Goal: Task Accomplishment & Management: Use online tool/utility

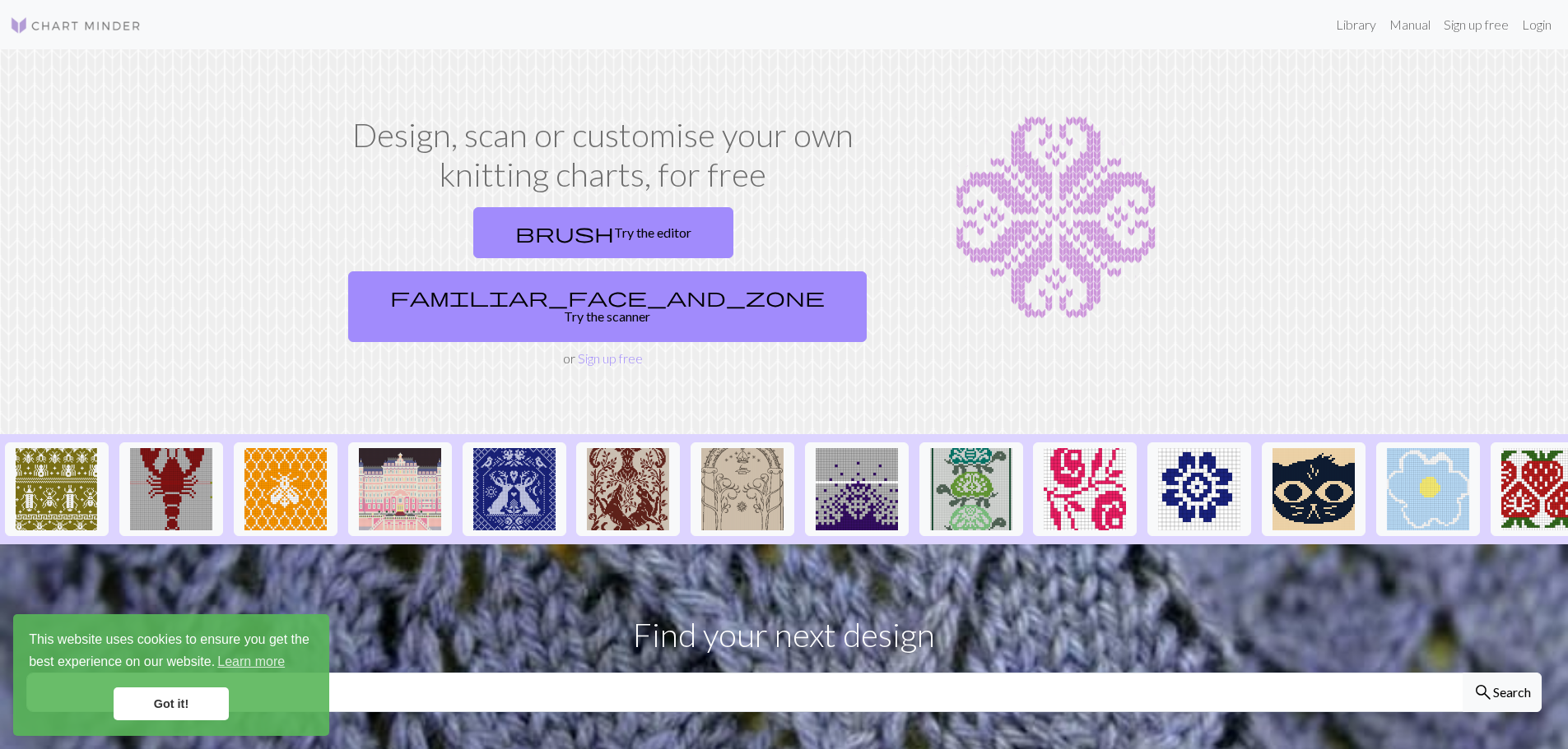
click at [602, 165] on h1 "Design, scan or customise your own knitting charts, for free" at bounding box center [603, 155] width 524 height 79
click at [1534, 27] on link "Login" at bounding box center [1536, 25] width 43 height 32
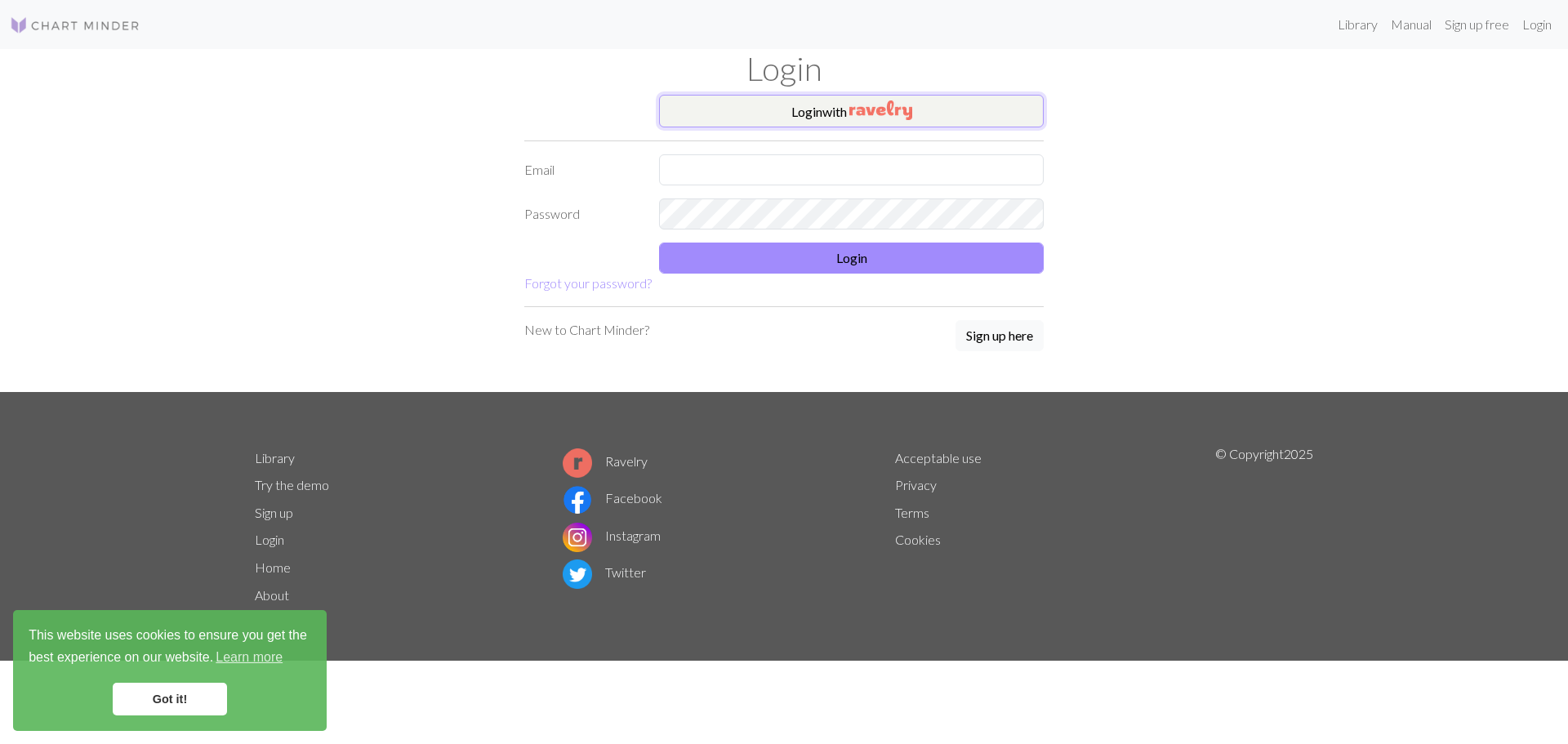
click at [835, 111] on button "Login with" at bounding box center [851, 111] width 385 height 32
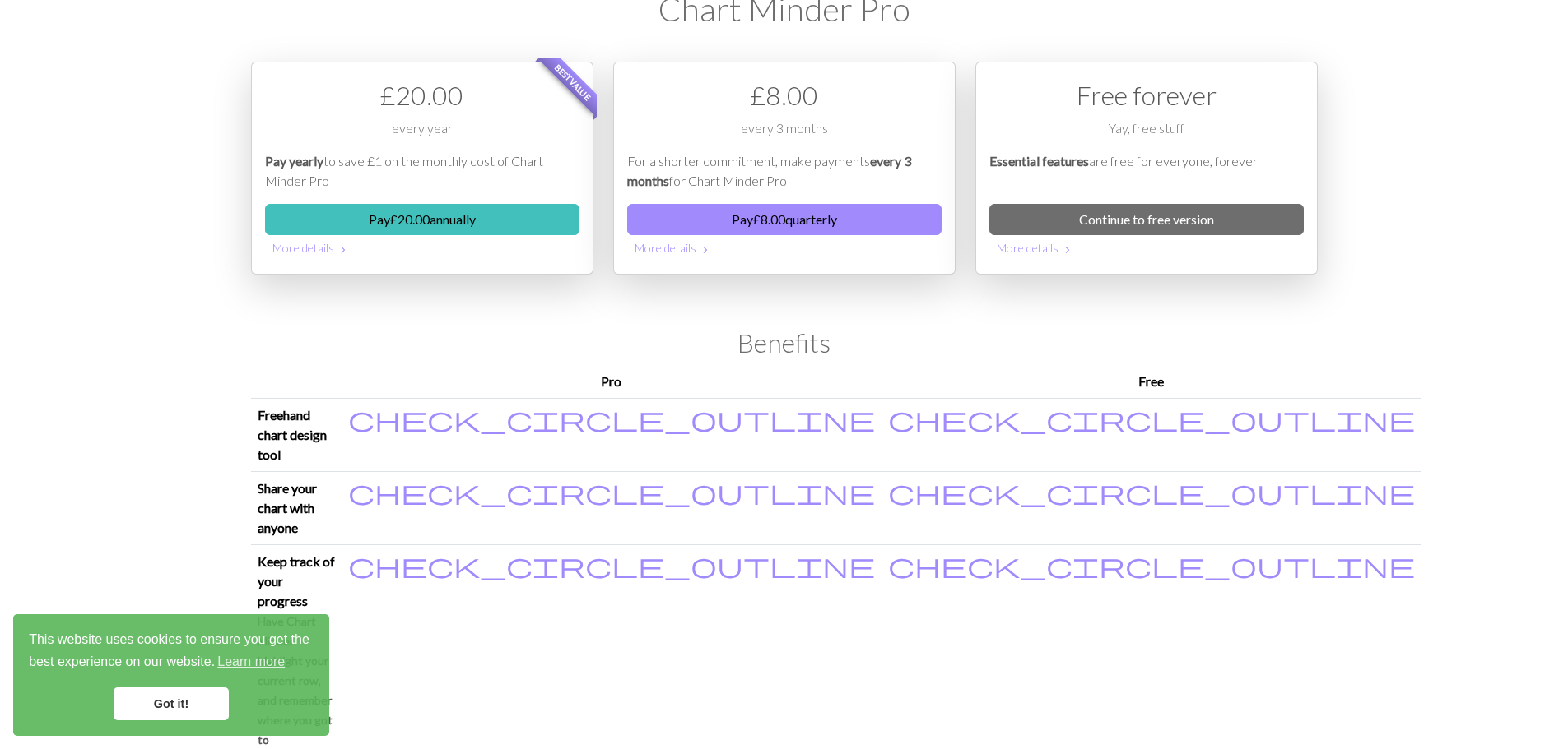
scroll to position [164, 0]
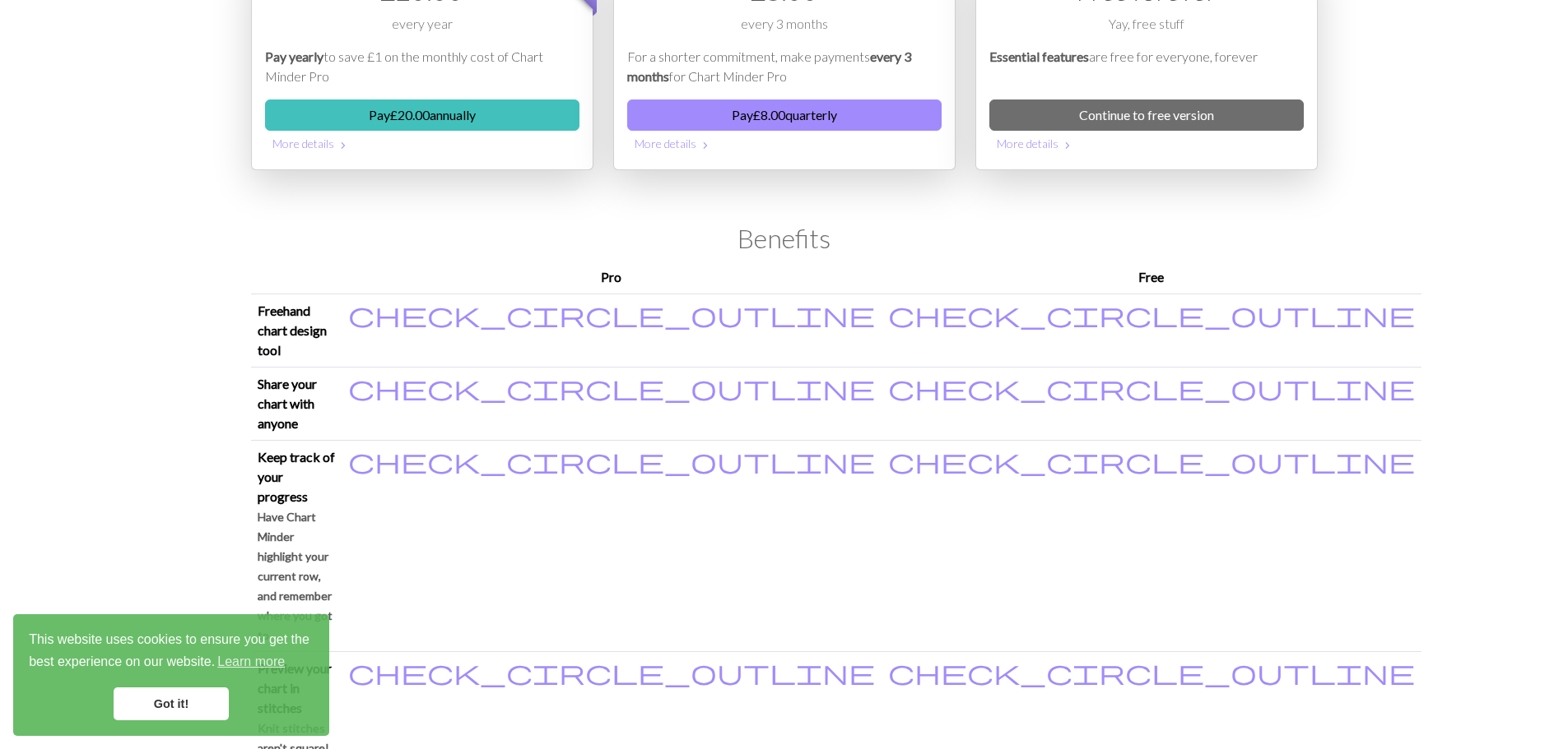
click at [177, 715] on link "Got it!" at bounding box center [171, 704] width 115 height 32
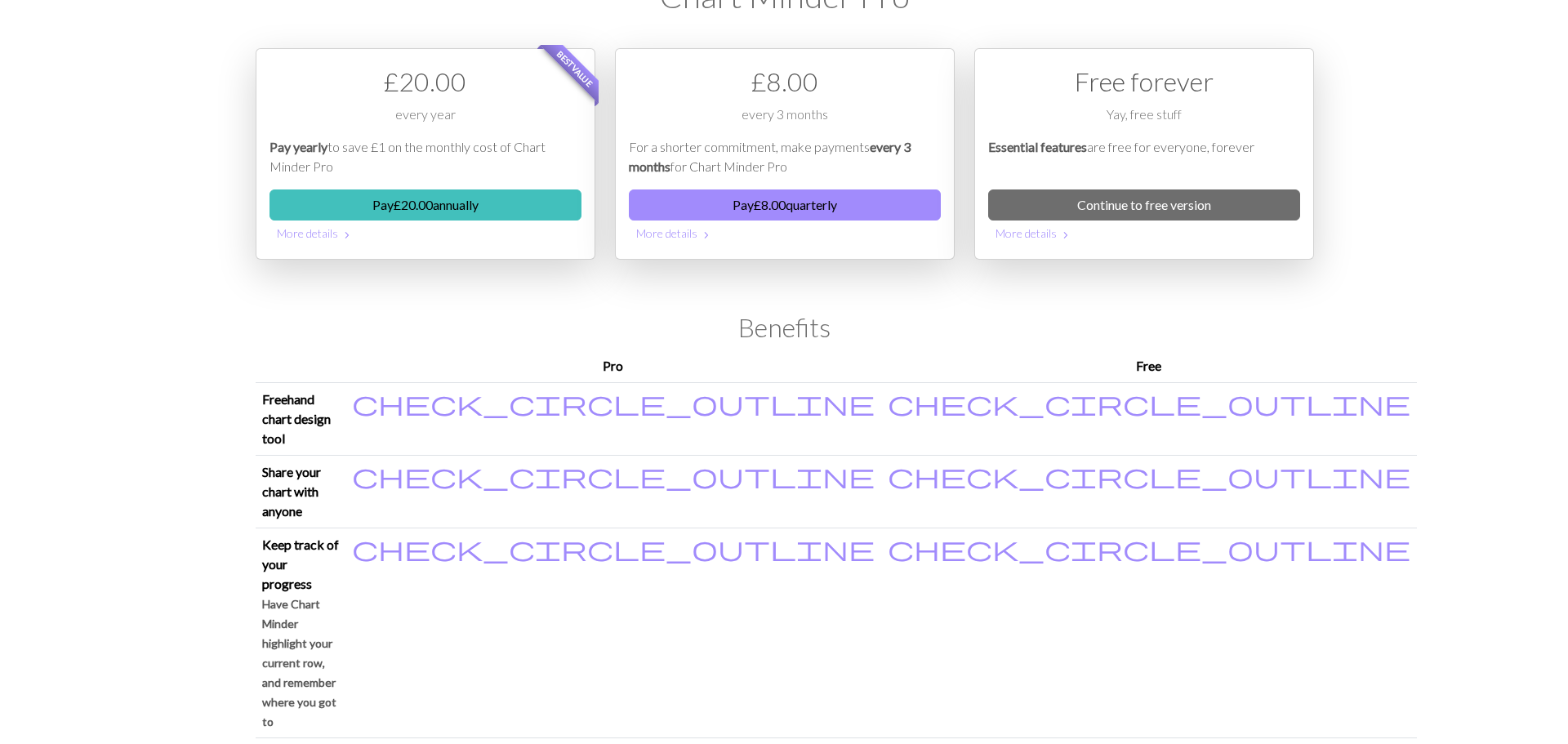
scroll to position [0, 0]
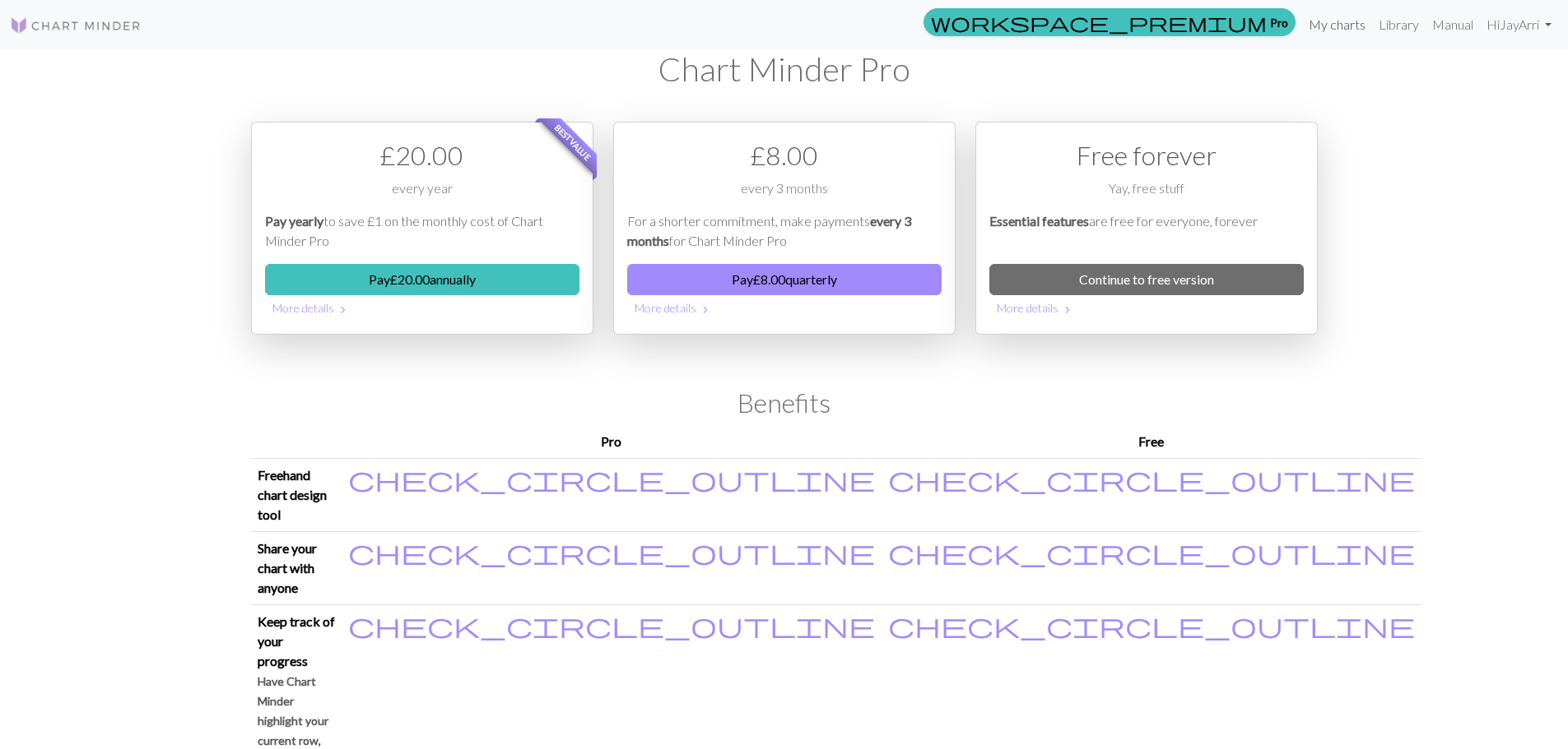
click at [1351, 21] on link "My charts" at bounding box center [1337, 25] width 70 height 32
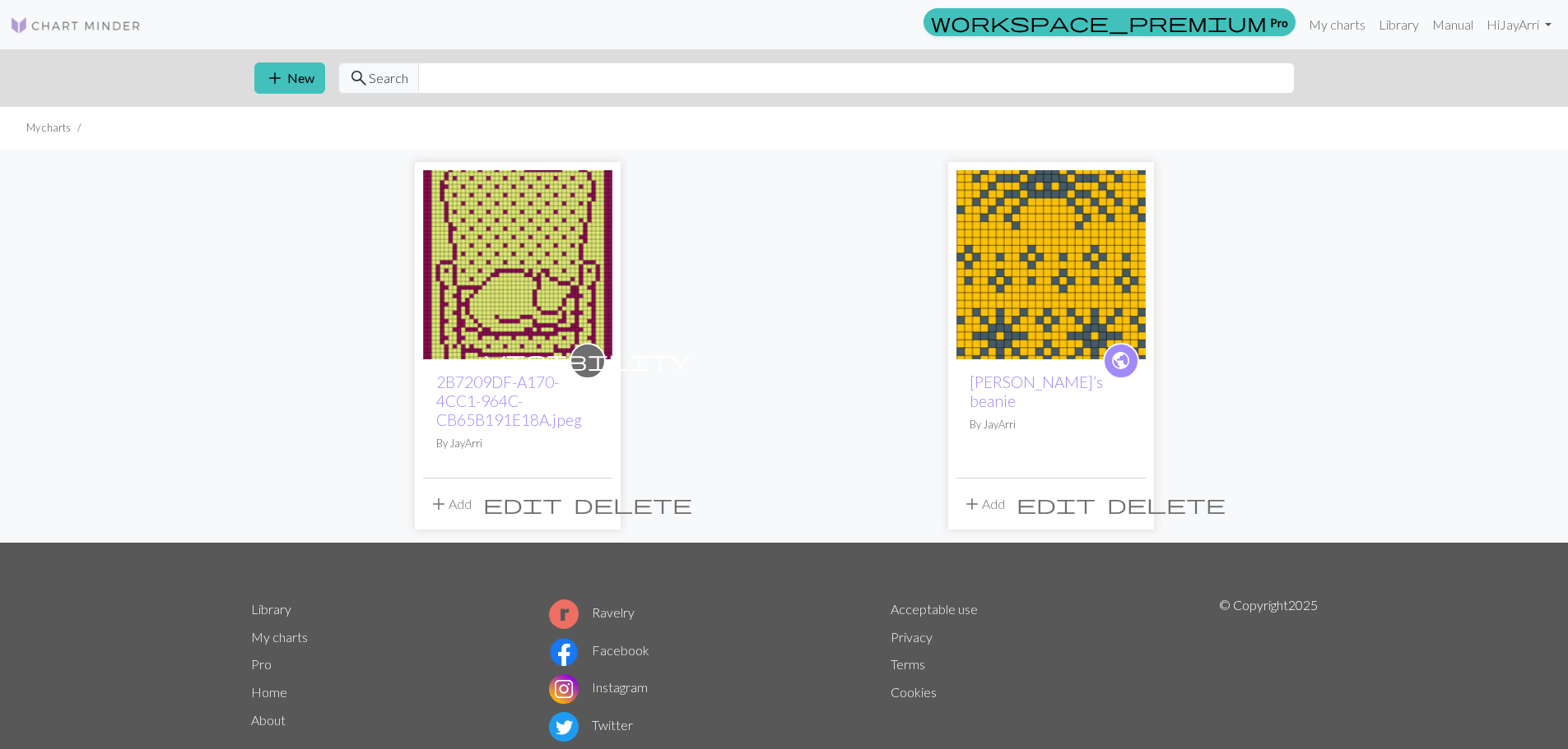
click at [247, 206] on div "visibility 2B7209DF-A170-4CC1-964C-CB65B191E18A.jpeg By [PERSON_NAME] add Add e…" at bounding box center [784, 345] width 1086 height 394
click at [287, 84] on button "add New" at bounding box center [289, 78] width 71 height 32
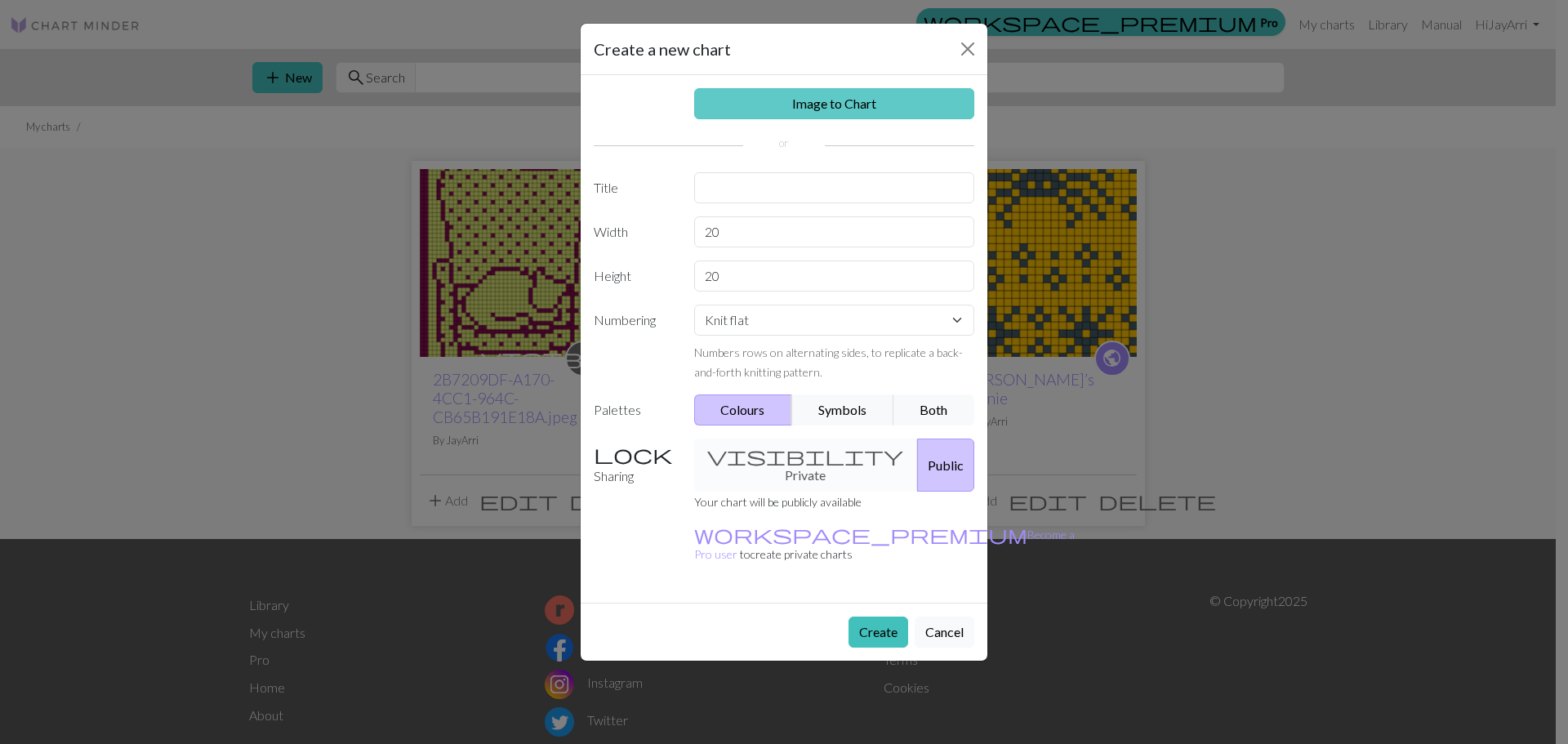
click at [830, 94] on link "Image to Chart" at bounding box center [835, 104] width 281 height 31
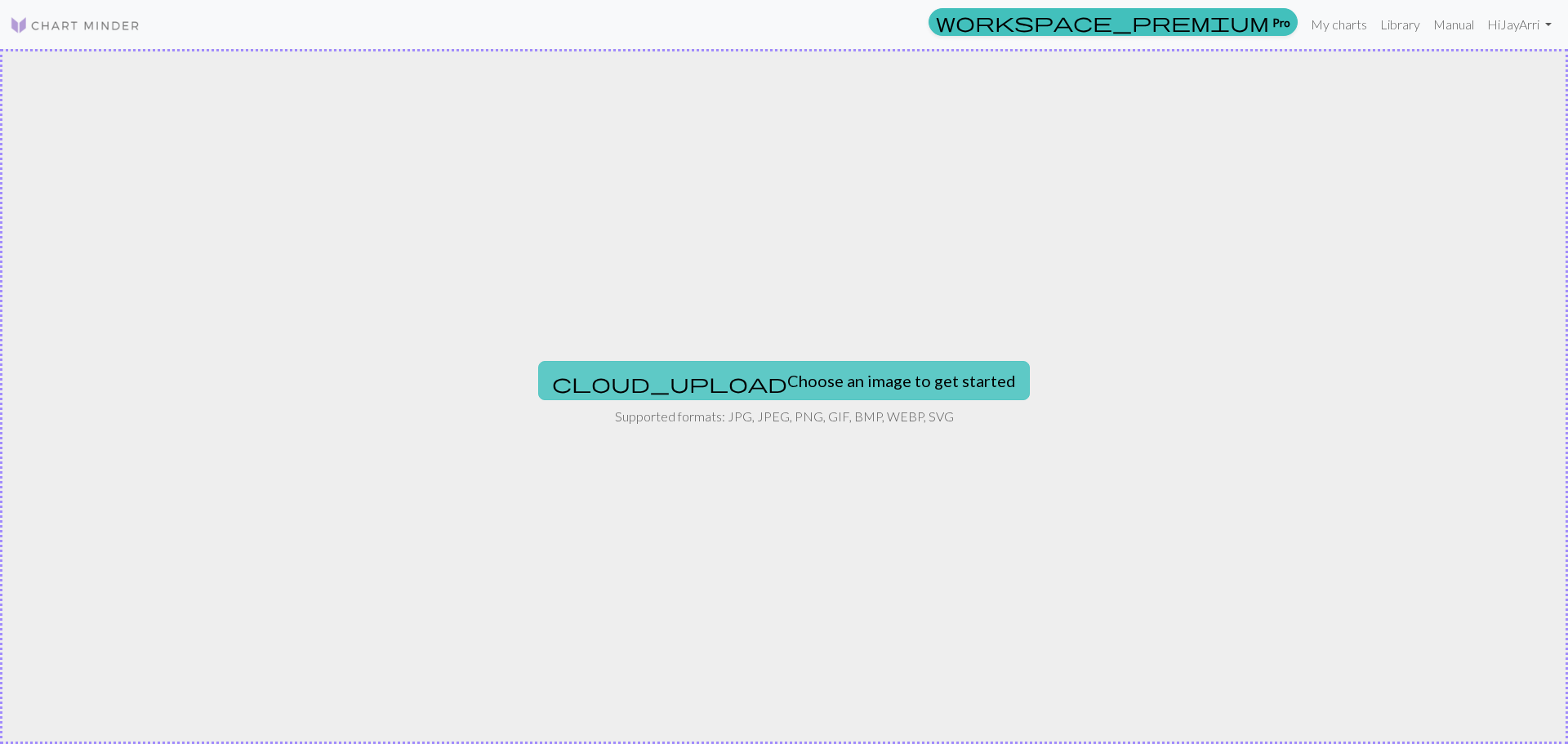
click at [806, 383] on button "cloud_upload Choose an image to get started" at bounding box center [784, 380] width 492 height 39
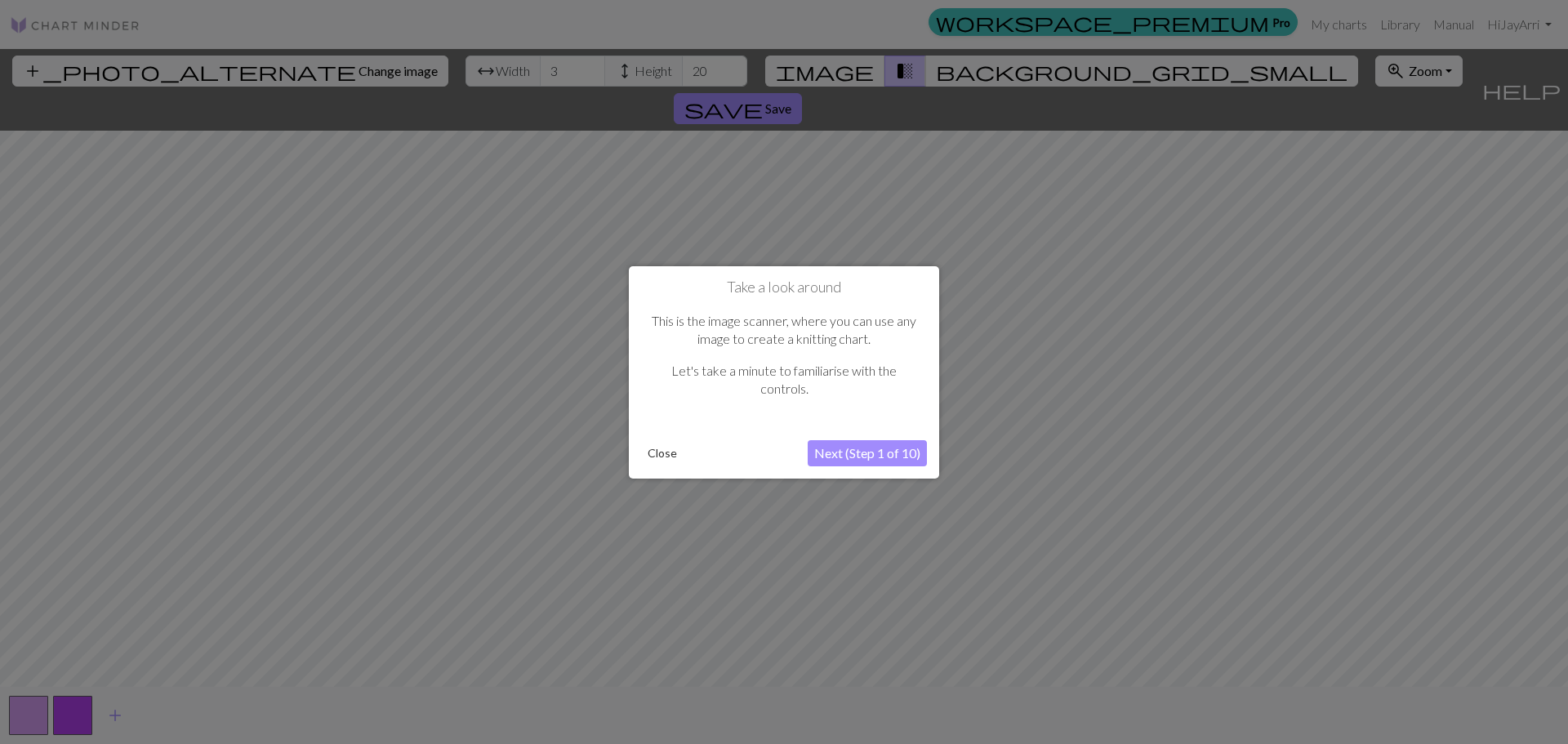
click at [908, 456] on button "Next (Step 1 of 10)" at bounding box center [867, 454] width 119 height 26
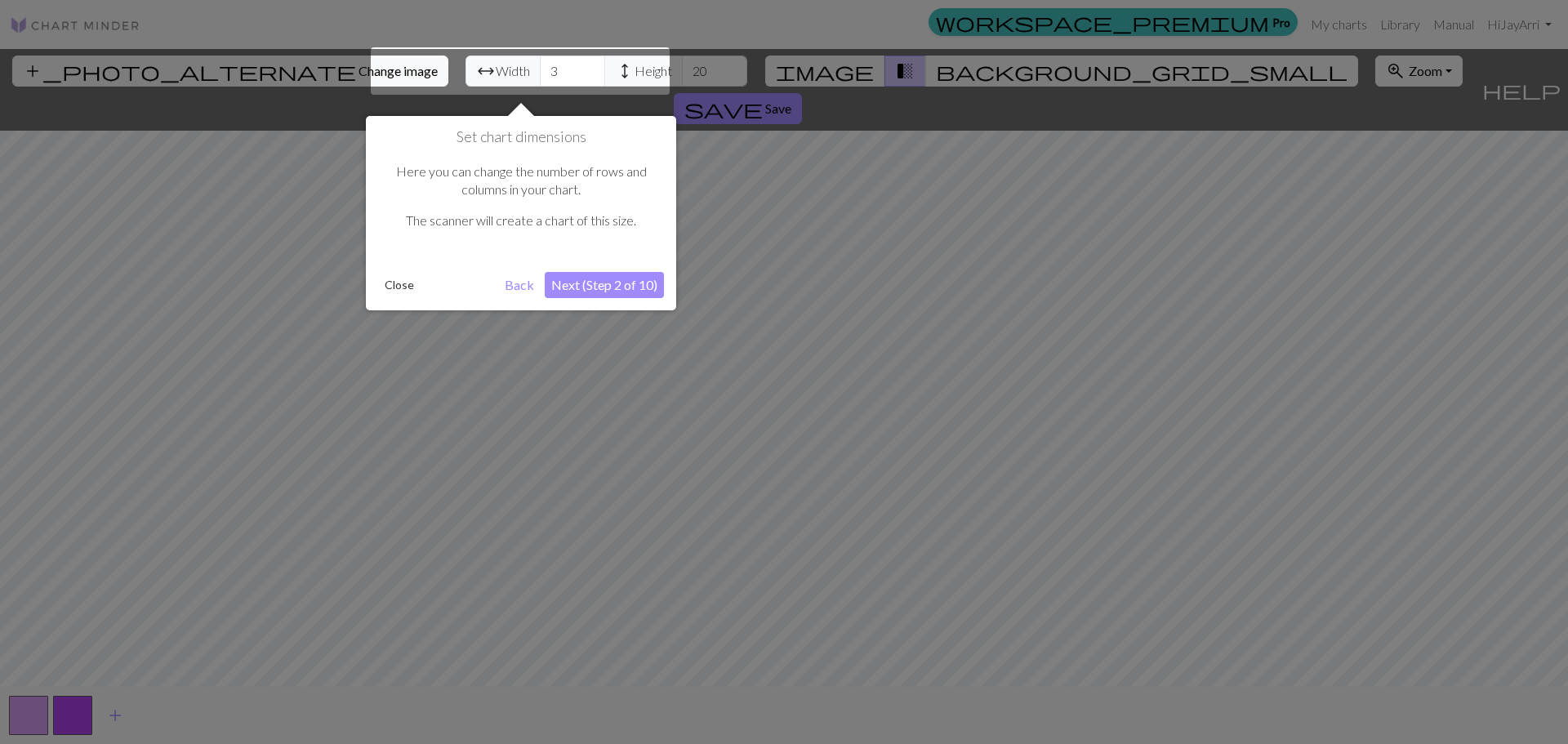
click at [647, 287] on button "Next (Step 2 of 10)" at bounding box center [604, 285] width 119 height 26
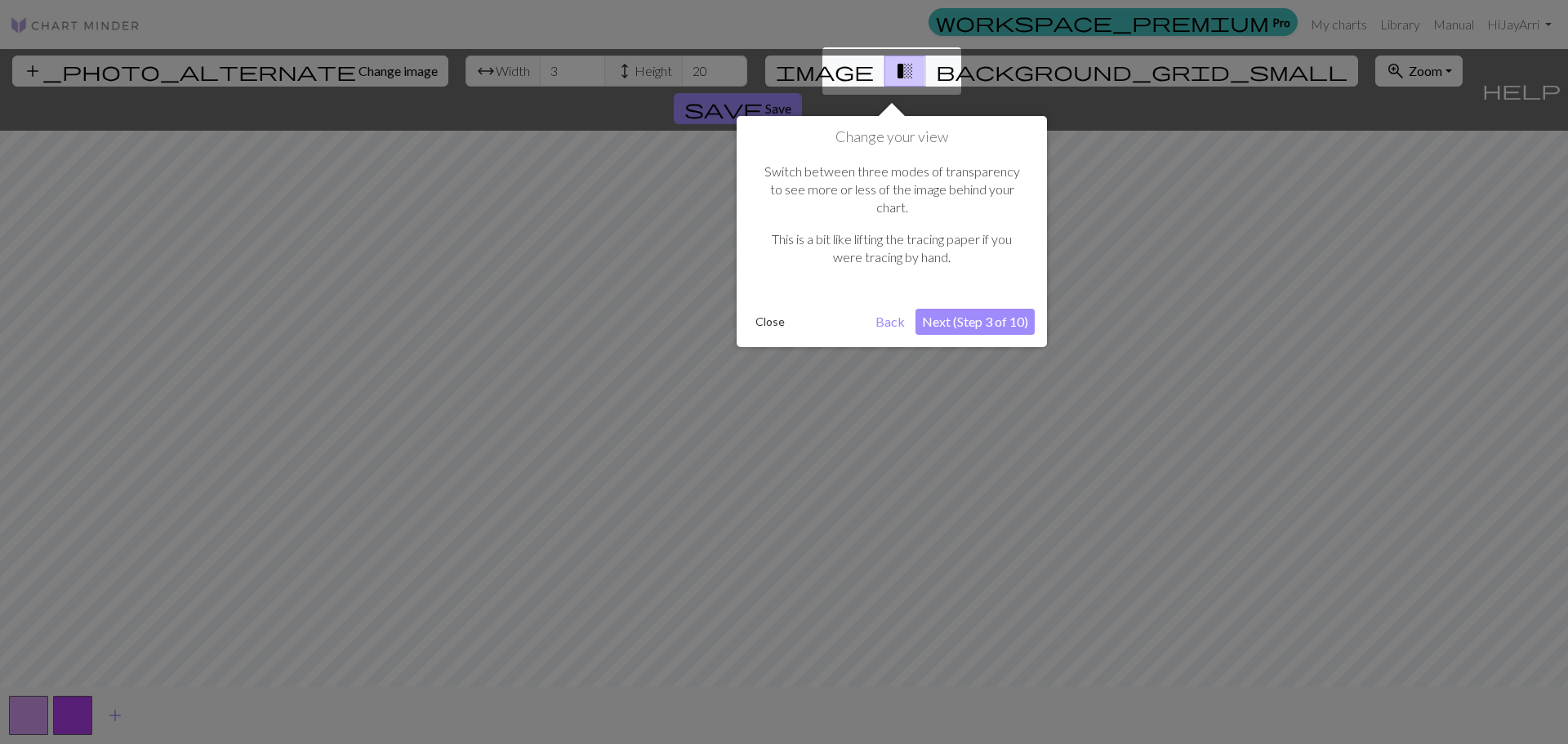
click at [778, 310] on button "Close" at bounding box center [770, 322] width 42 height 25
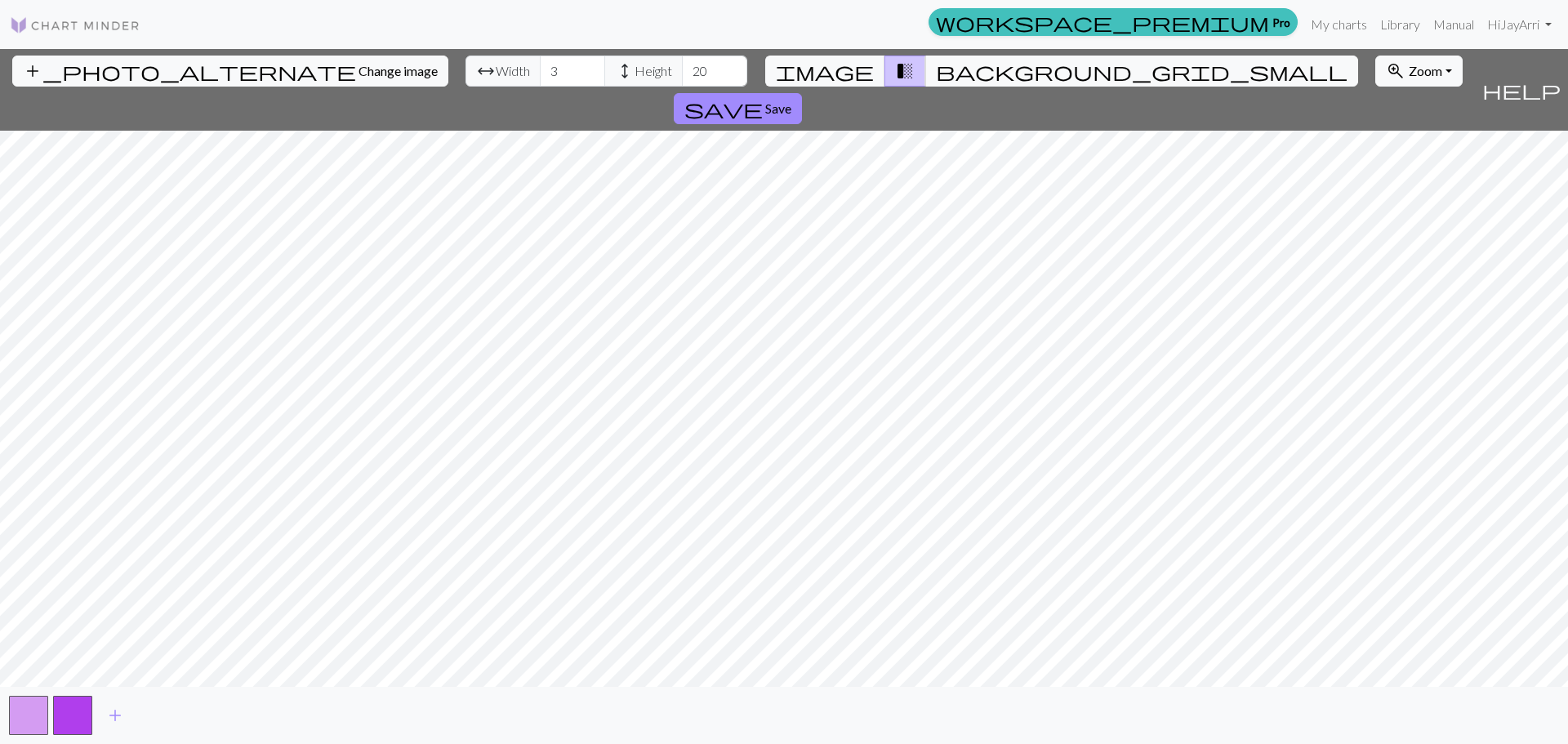
click at [786, 713] on div "add_photo_alternate Change image arrow_range Width 3 height Height 20 image tra…" at bounding box center [784, 397] width 1568 height 696
click at [861, 73] on button "image" at bounding box center [824, 70] width 120 height 31
click at [936, 77] on span "background_grid_small" at bounding box center [1142, 70] width 412 height 23
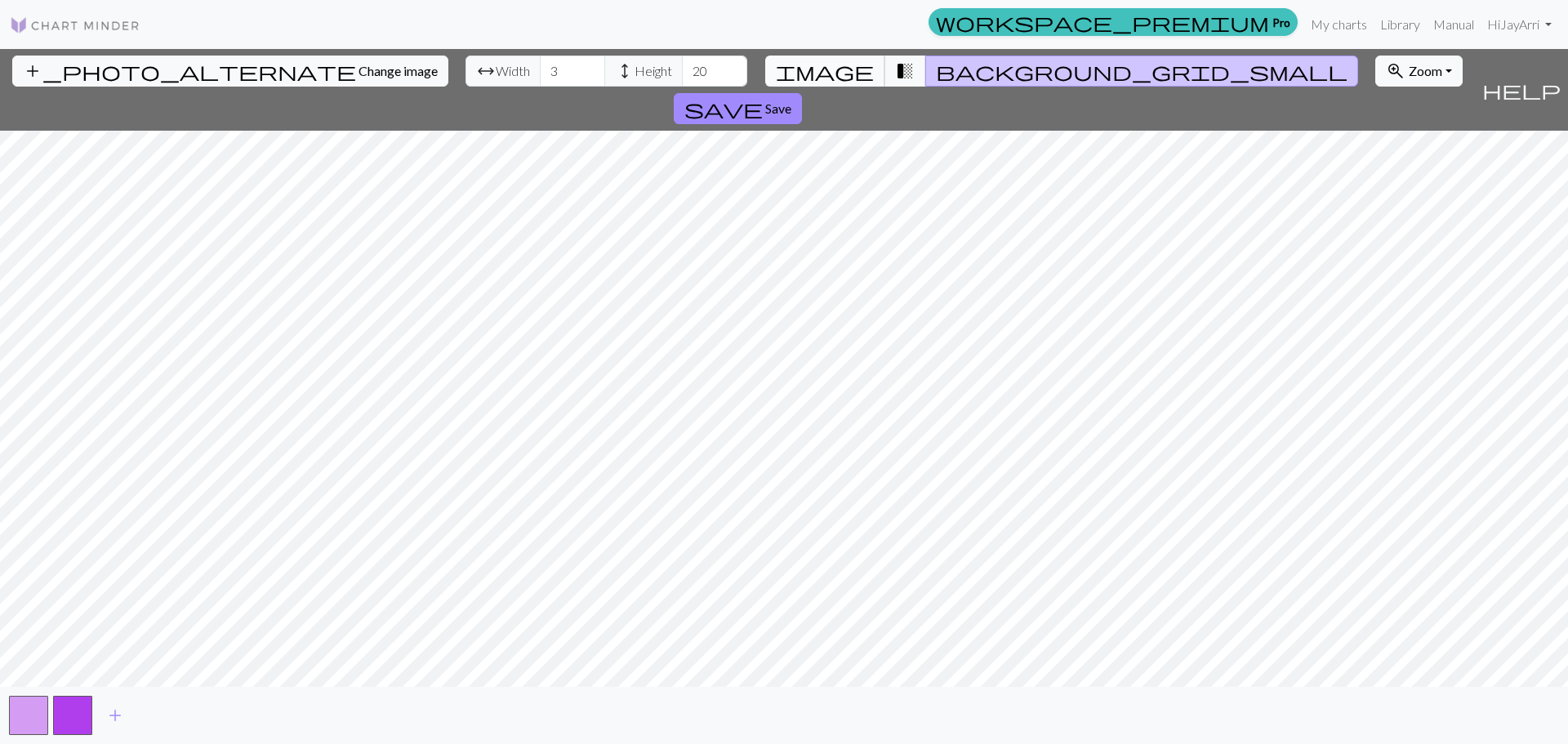
click at [848, 74] on span "image" at bounding box center [824, 70] width 98 height 23
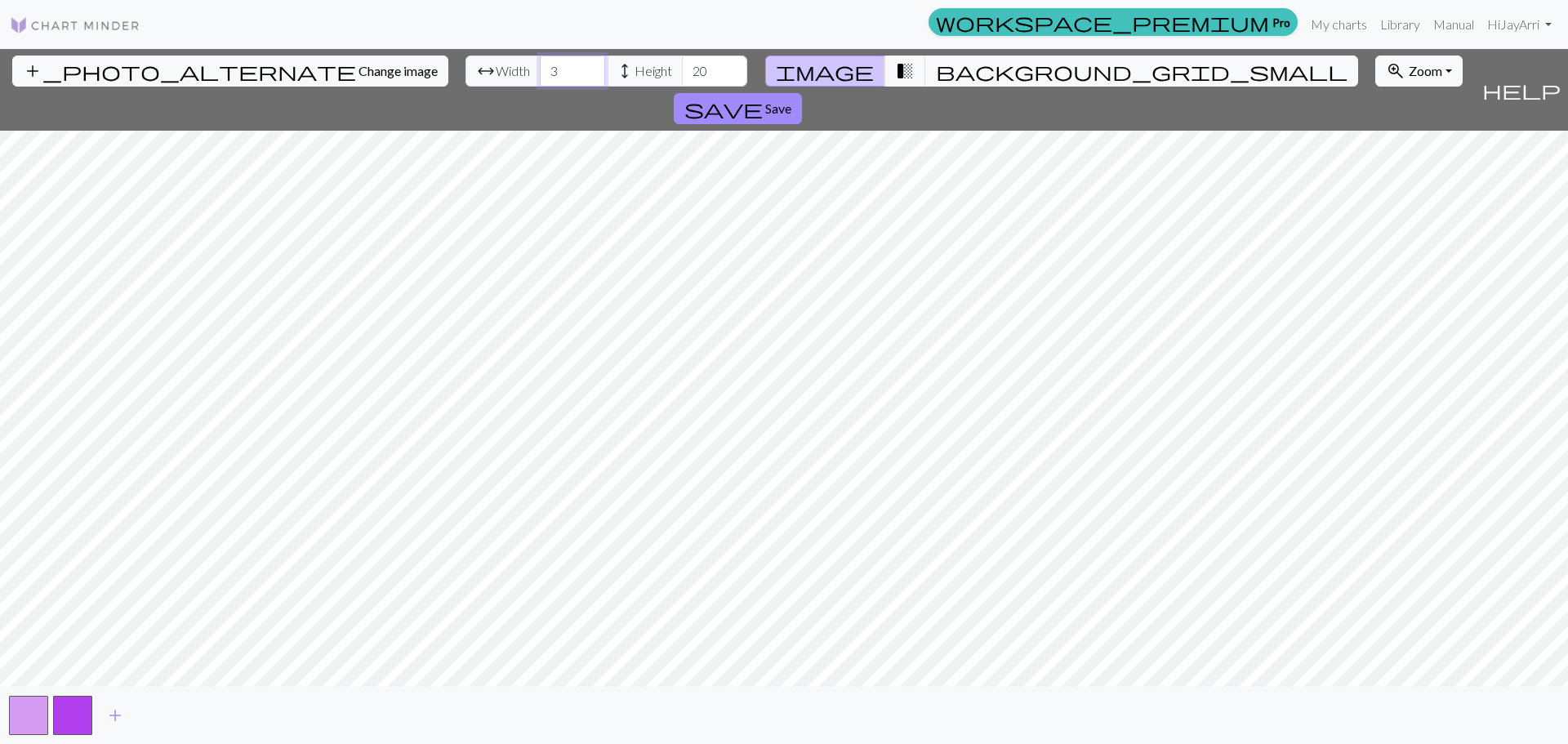
click at [540, 77] on input "3" at bounding box center [572, 70] width 65 height 31
type input "32"
click at [682, 75] on input "20" at bounding box center [714, 70] width 65 height 31
type input "245"
click at [1409, 68] on span "Zoom" at bounding box center [1425, 70] width 33 height 15
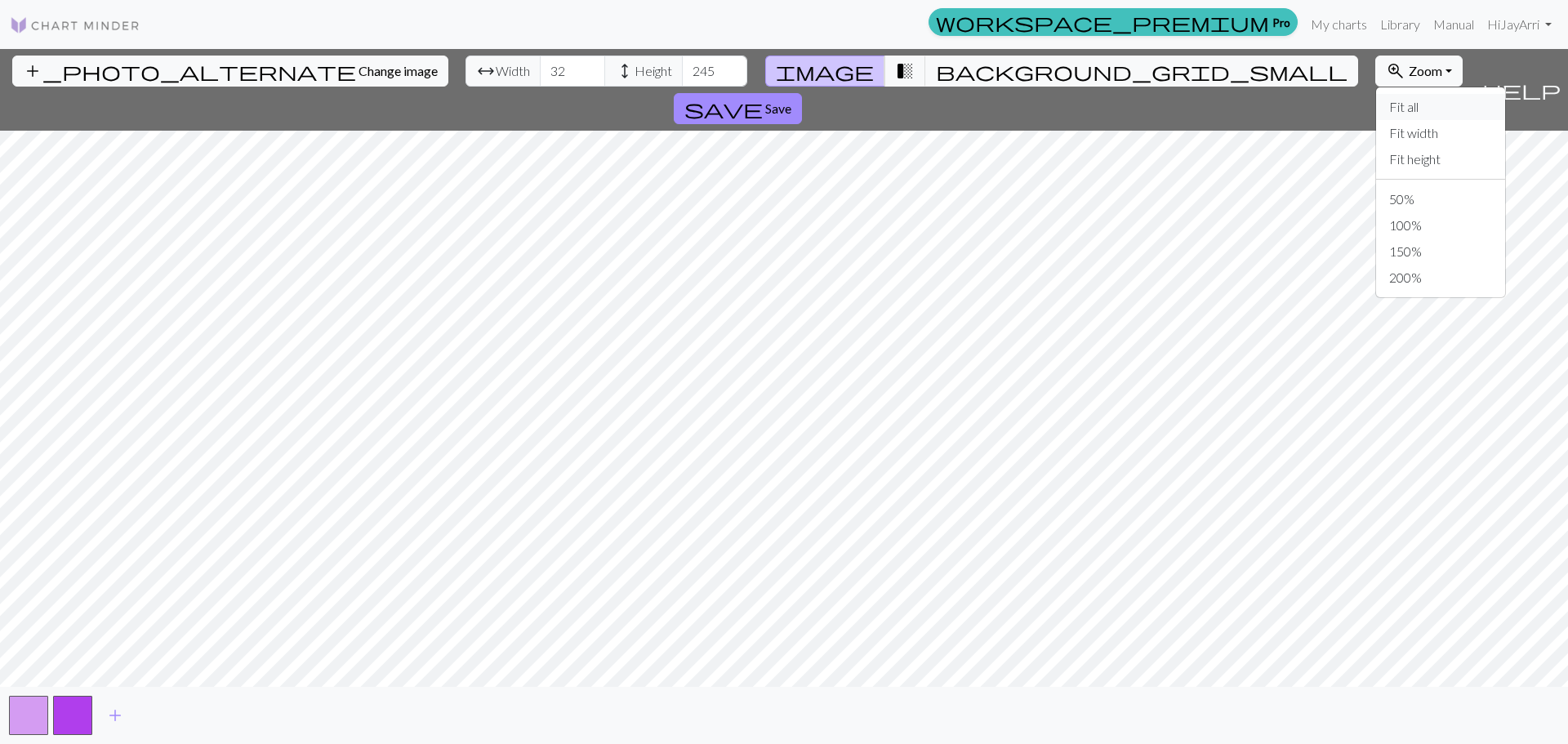
click at [1376, 105] on button "Fit all" at bounding box center [1441, 107] width 129 height 26
click at [802, 93] on button "save Save" at bounding box center [738, 109] width 128 height 31
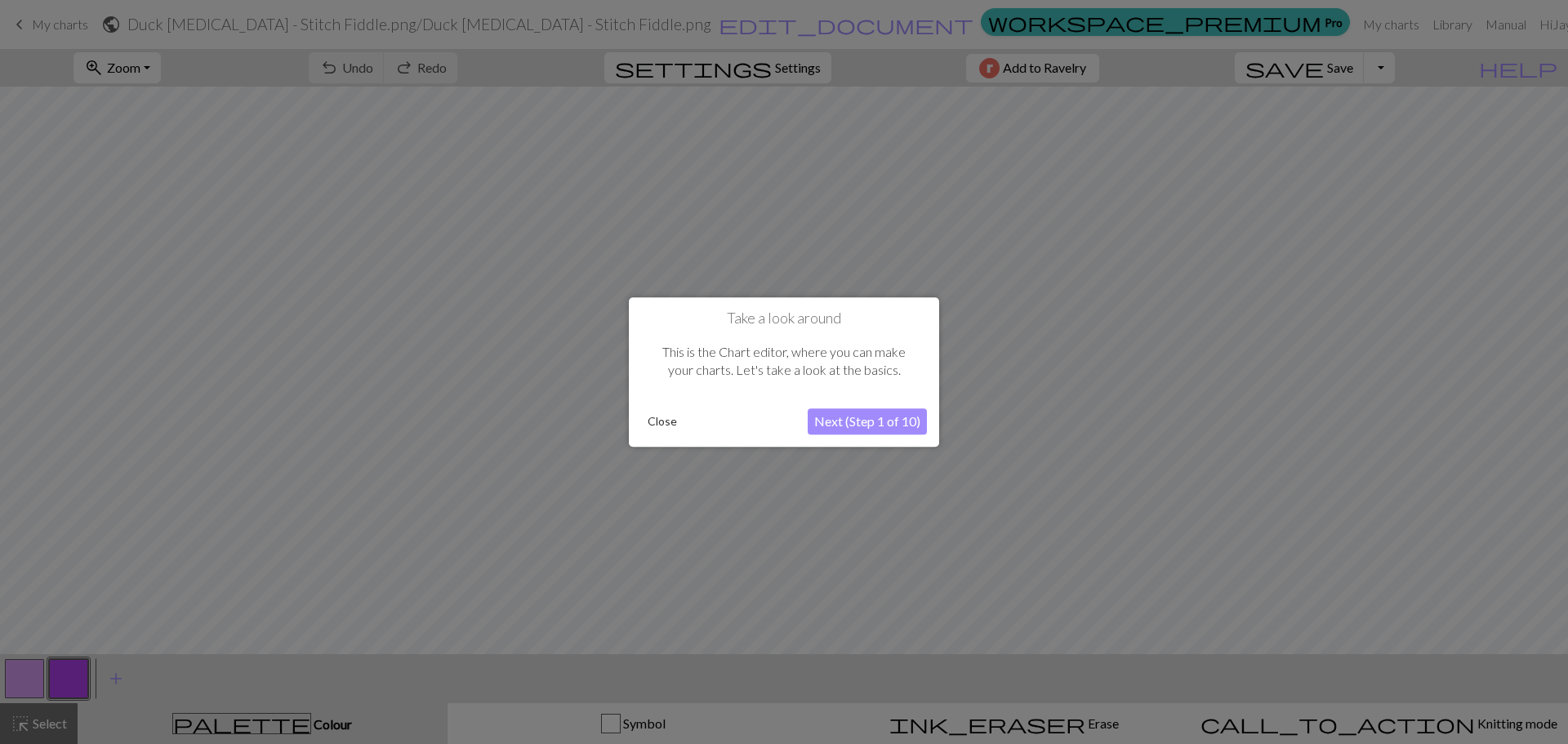
click at [873, 421] on button "Next (Step 1 of 10)" at bounding box center [867, 421] width 119 height 26
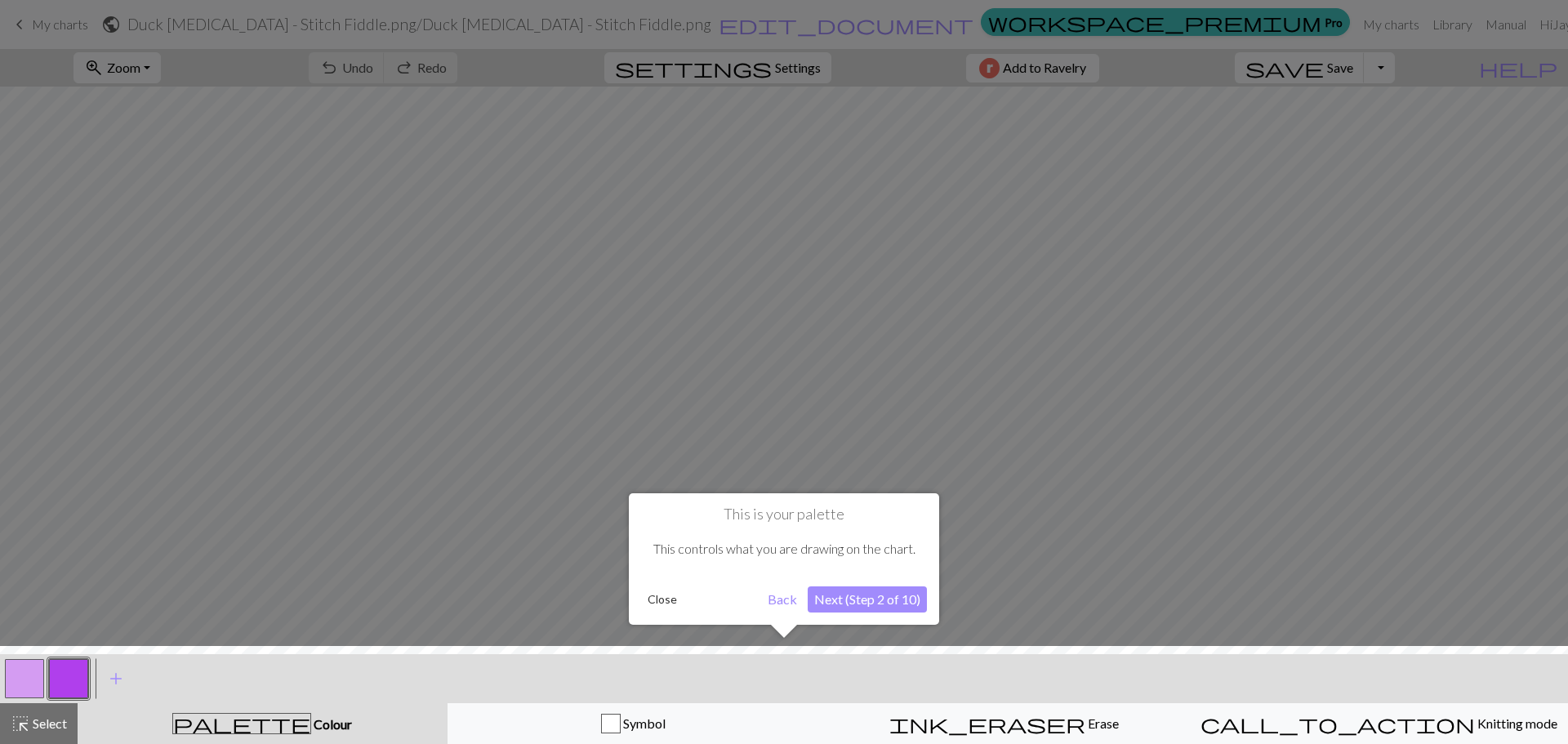
click at [895, 604] on button "Next (Step 2 of 10)" at bounding box center [867, 600] width 119 height 26
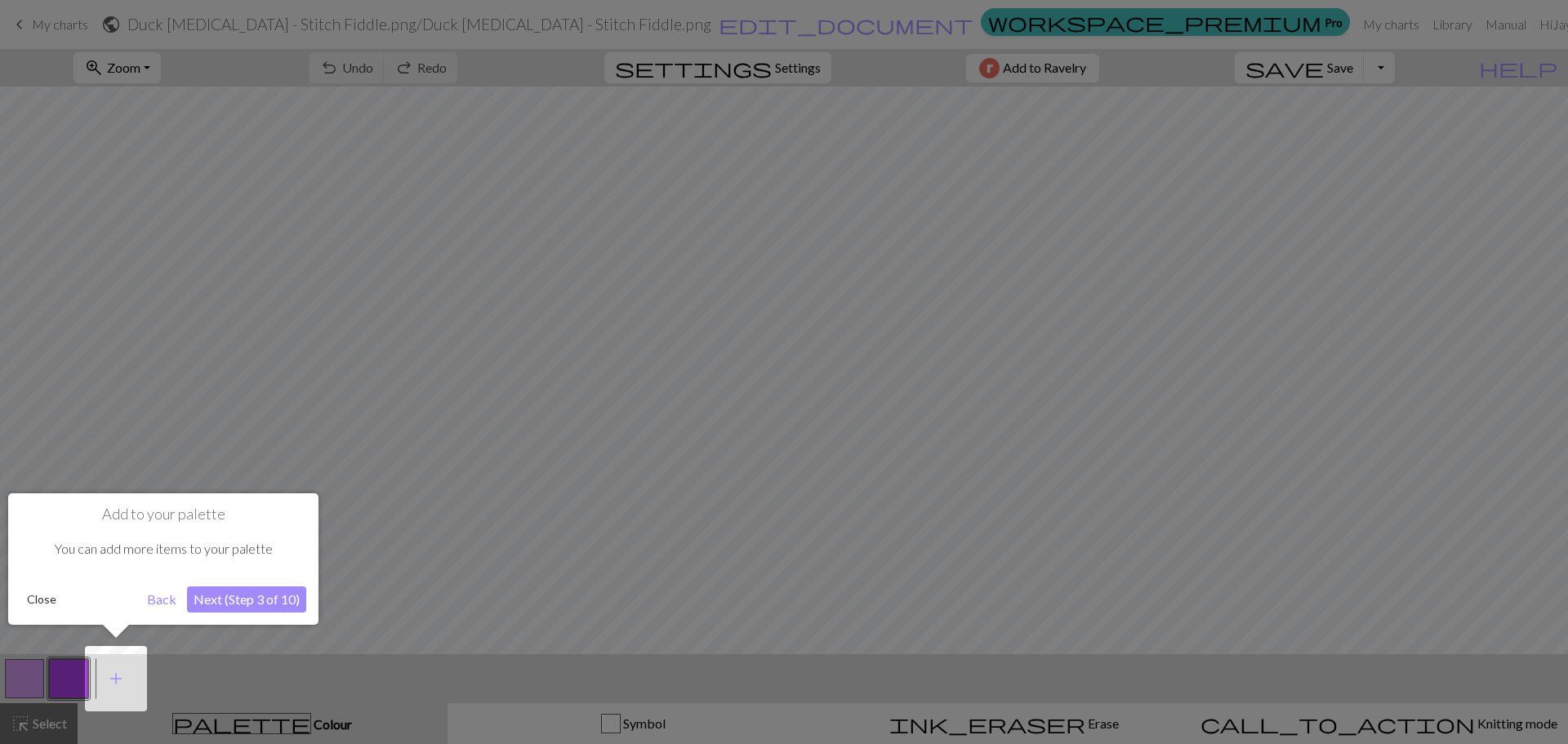
click at [245, 604] on button "Next (Step 3 of 10)" at bounding box center [246, 600] width 119 height 26
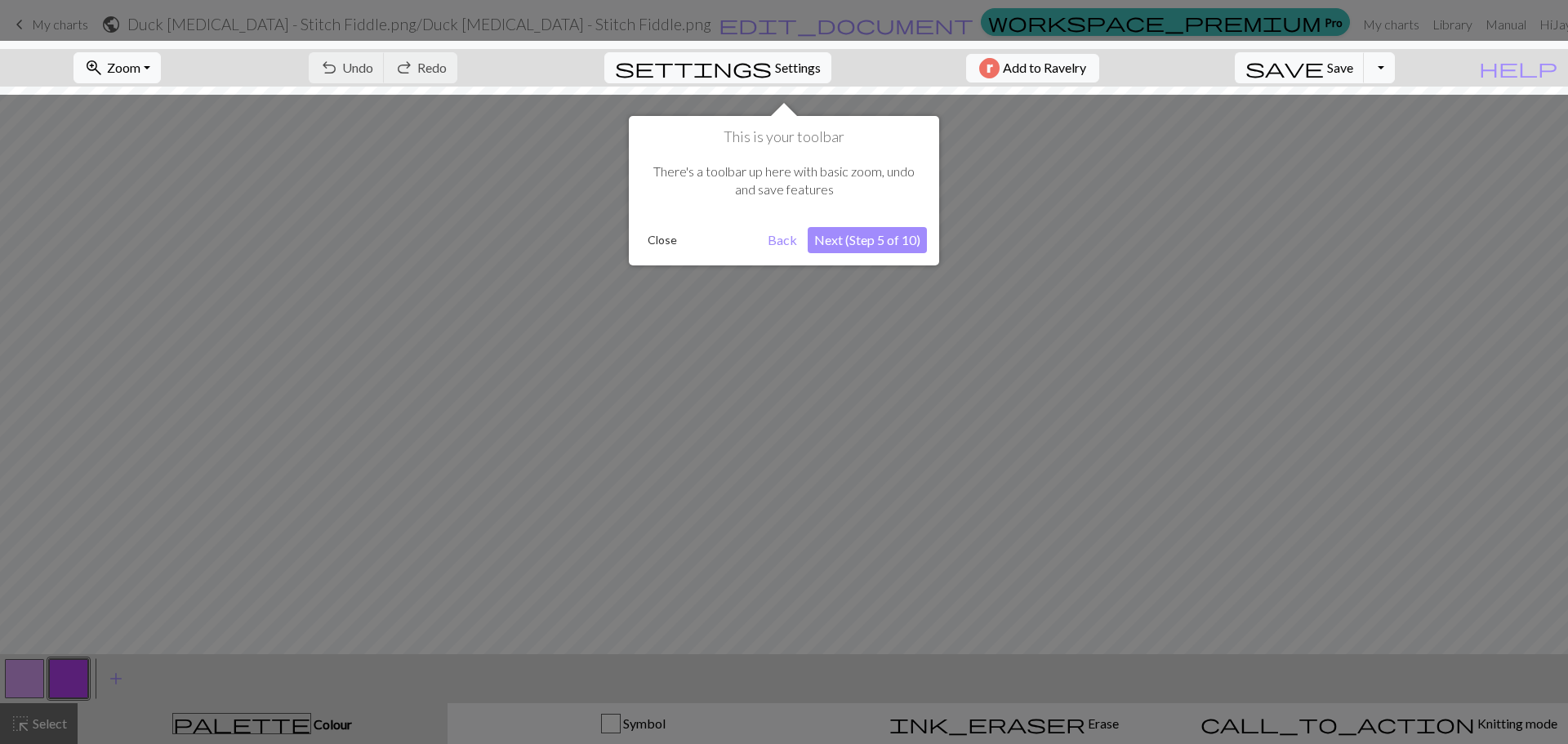
click at [886, 240] on button "Next (Step 5 of 10)" at bounding box center [867, 240] width 119 height 26
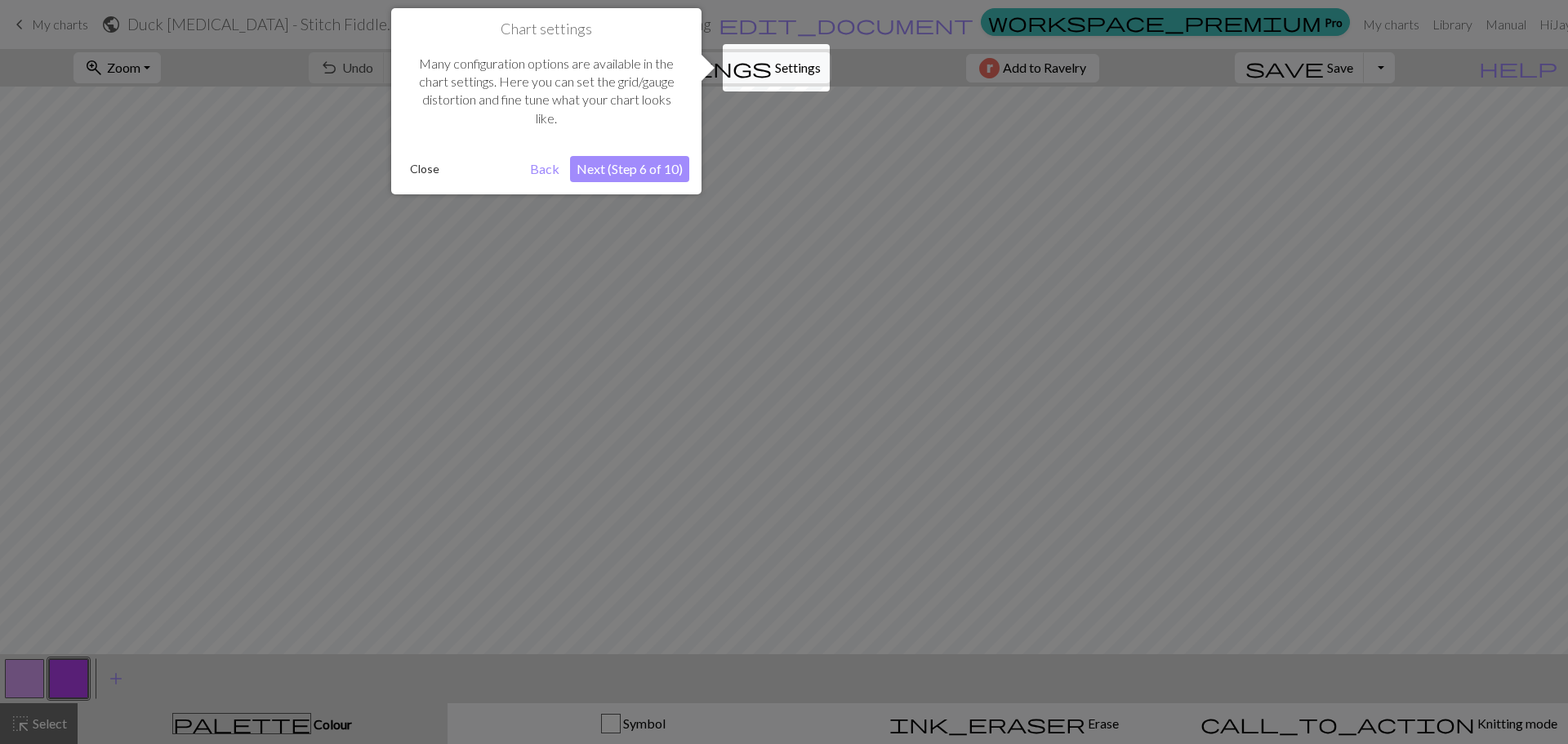
click at [637, 162] on button "Next (Step 6 of 10)" at bounding box center [630, 169] width 119 height 26
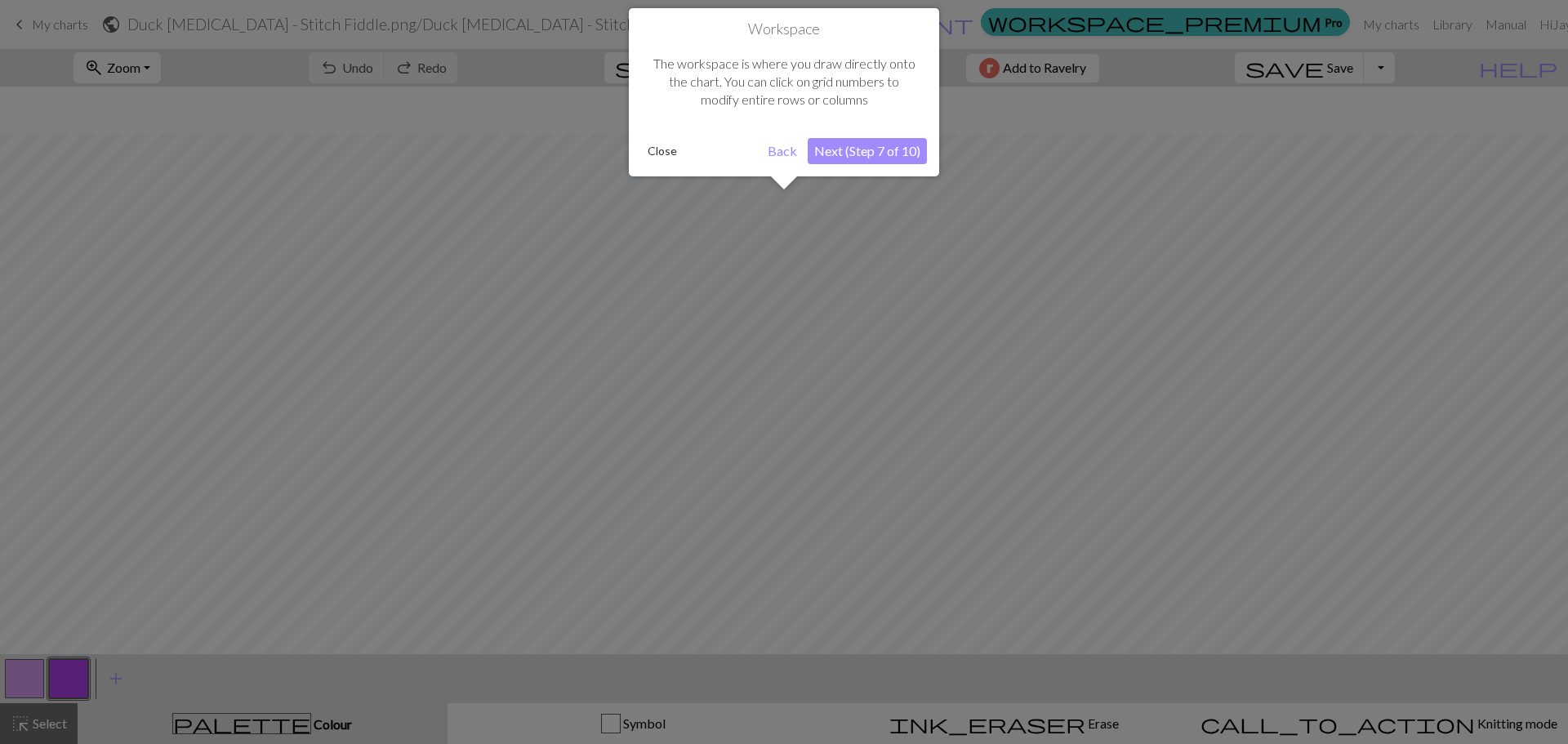
scroll to position [62, 0]
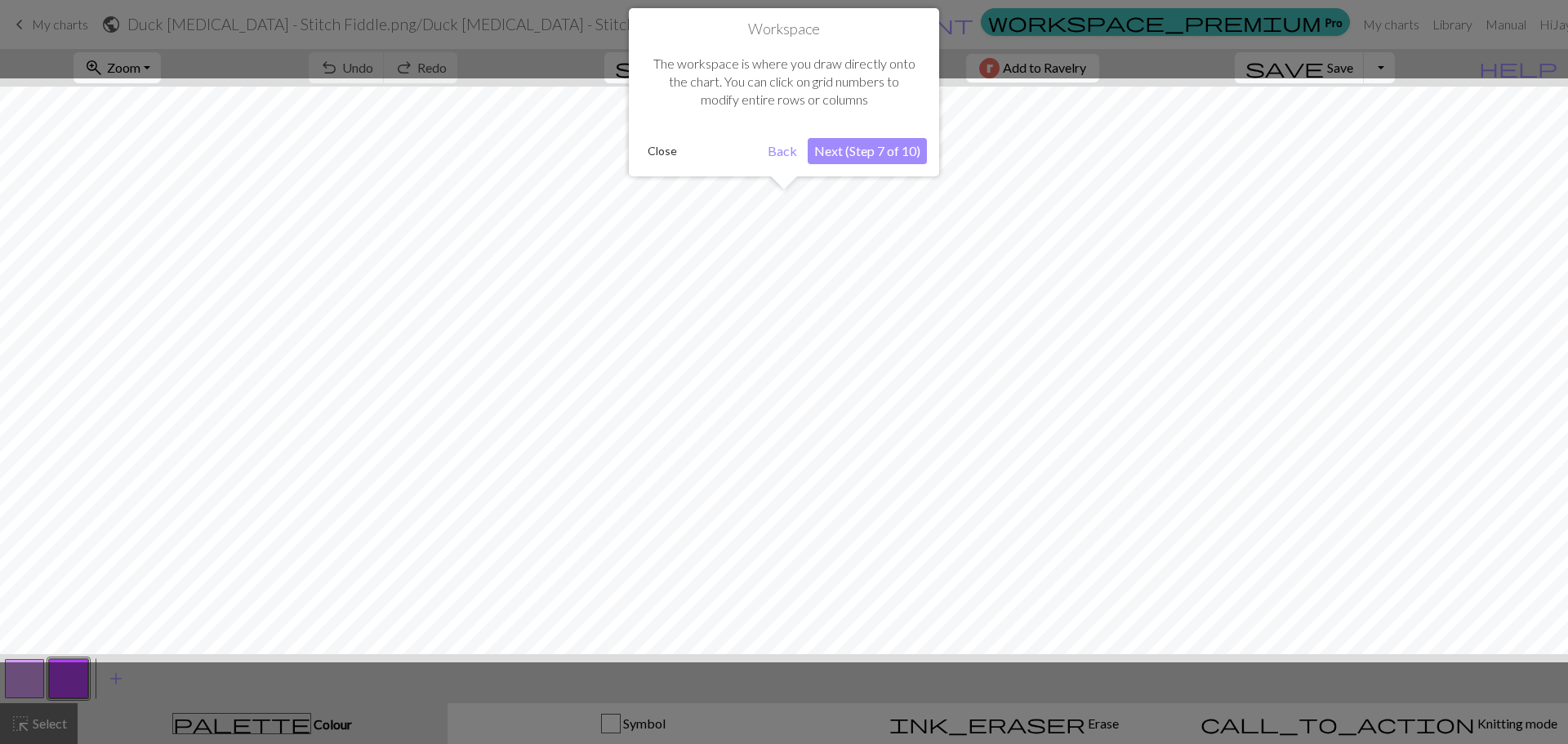
click at [881, 154] on button "Next (Step 7 of 10)" at bounding box center [867, 151] width 119 height 26
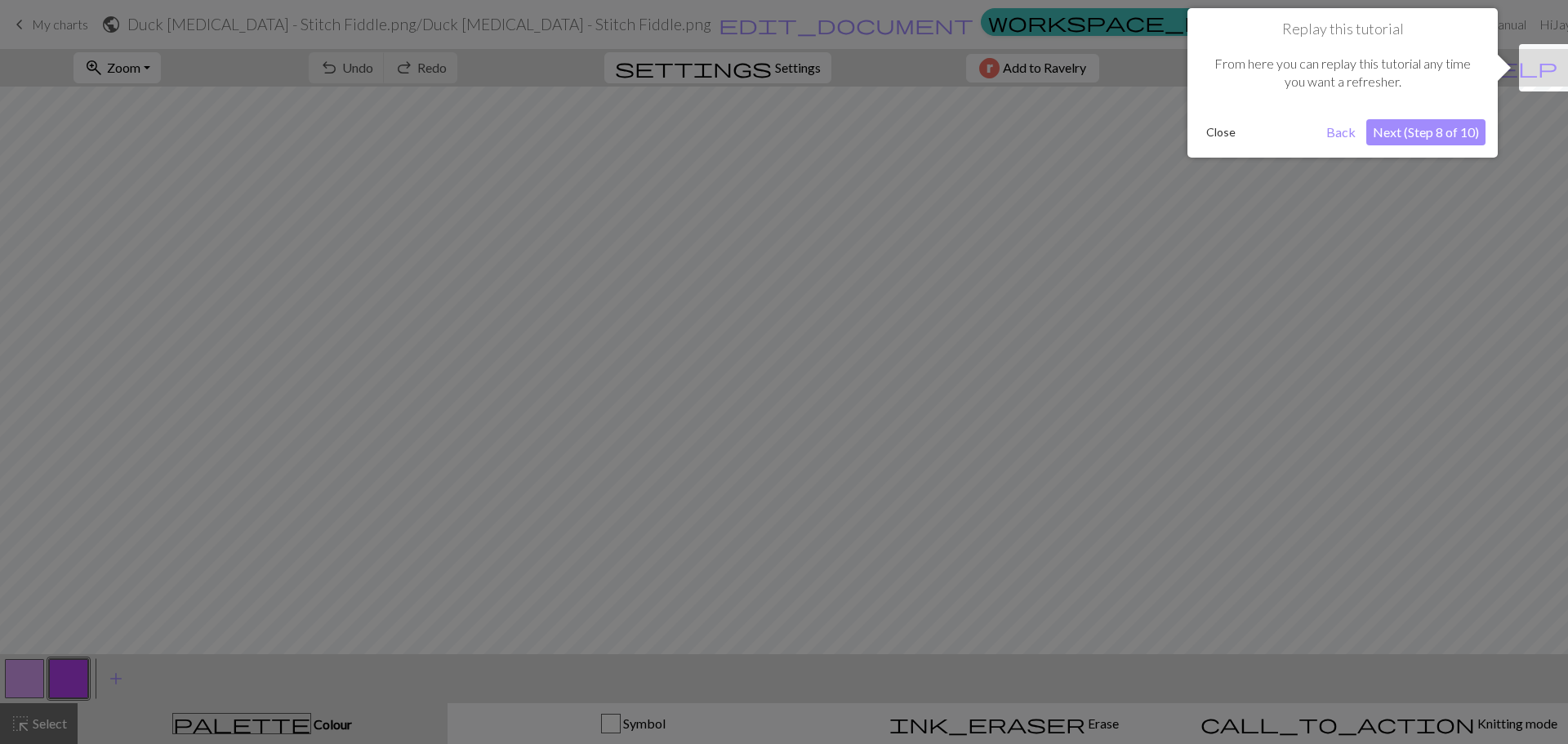
click at [1448, 133] on button "Next (Step 8 of 10)" at bounding box center [1426, 132] width 119 height 26
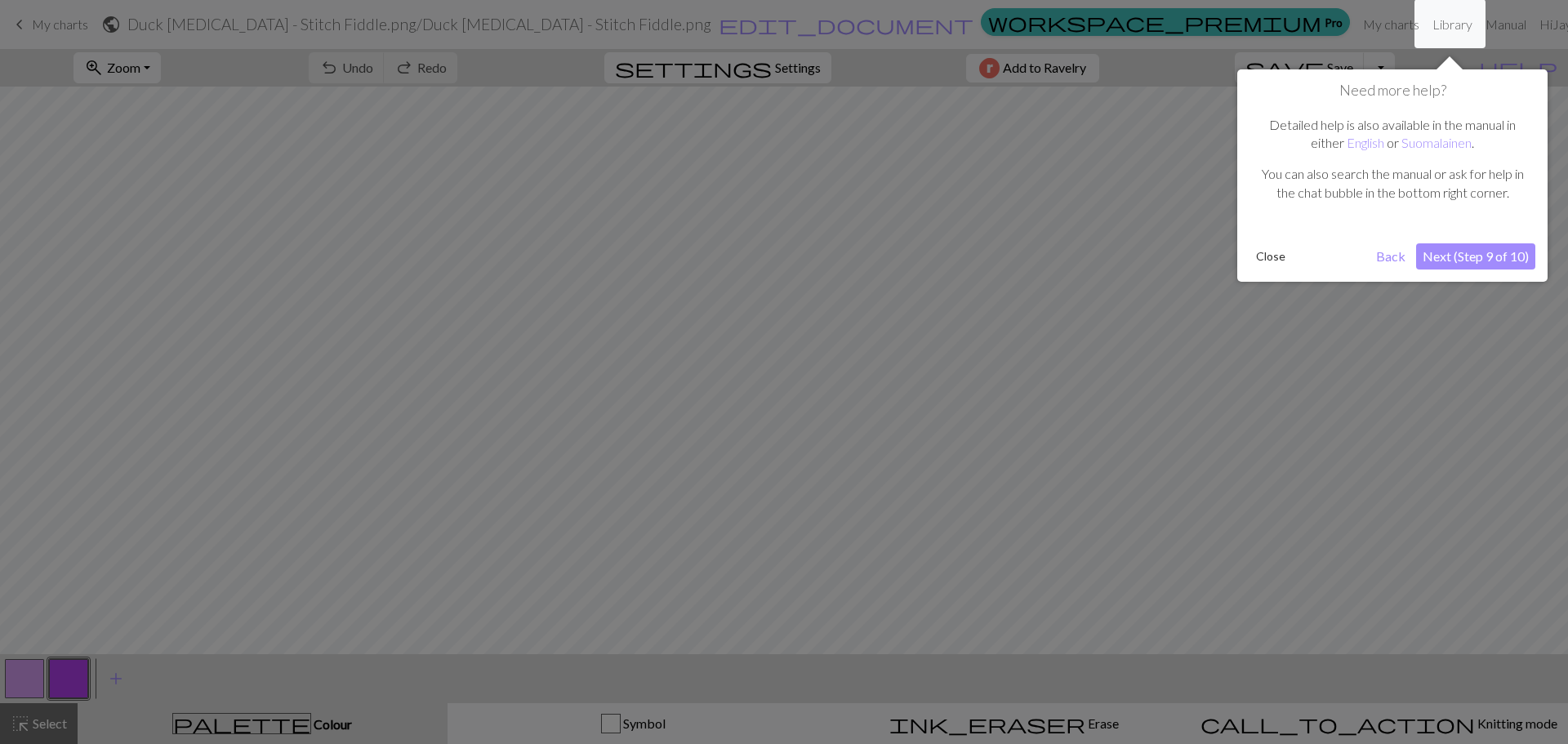
click at [1509, 263] on button "Next (Step 9 of 10)" at bounding box center [1475, 256] width 119 height 26
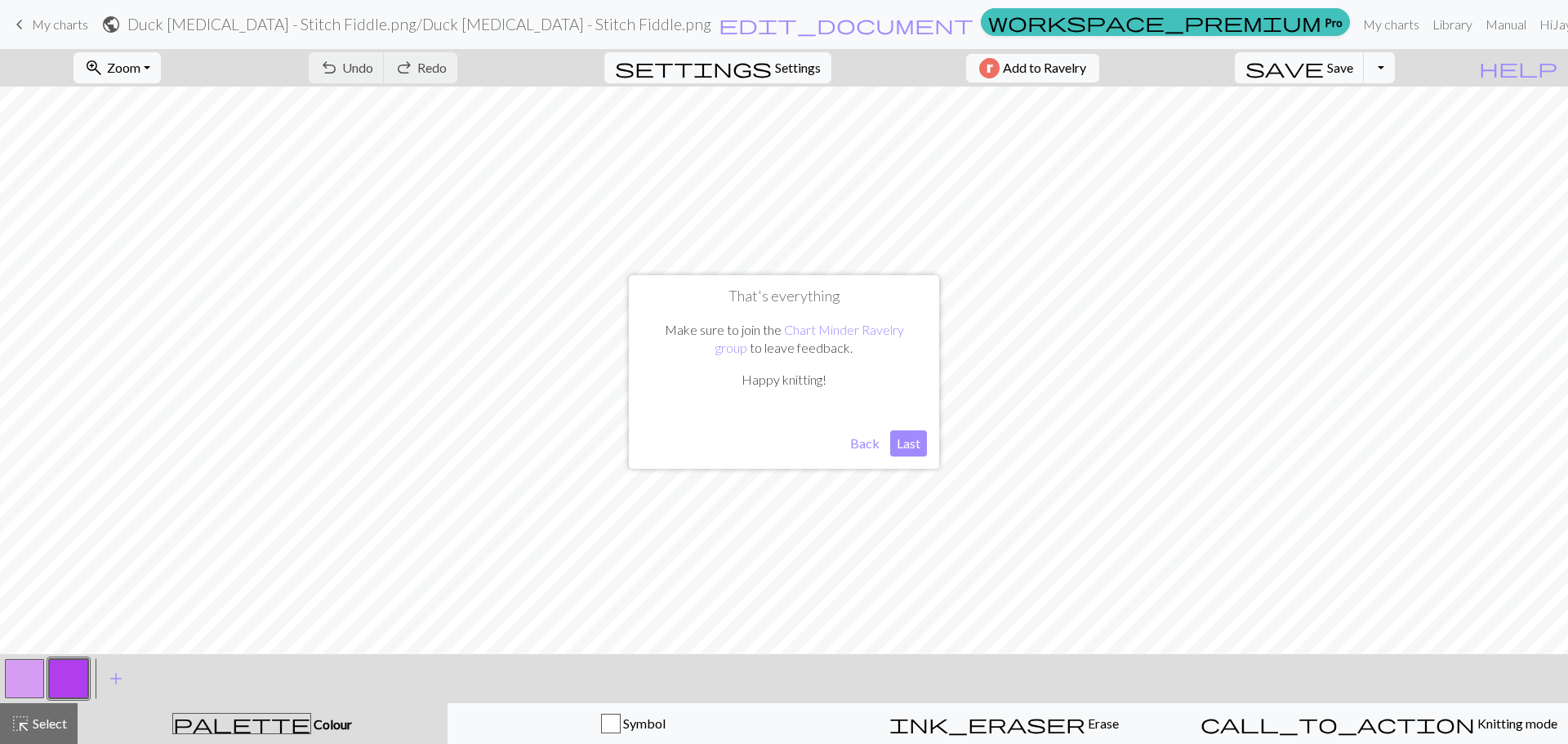
click at [909, 445] on button "Last" at bounding box center [908, 443] width 37 height 26
click at [11, 673] on button "button" at bounding box center [25, 679] width 39 height 39
click at [30, 721] on span "highlight_alt" at bounding box center [20, 724] width 20 height 23
click at [20, 658] on div at bounding box center [25, 679] width 44 height 44
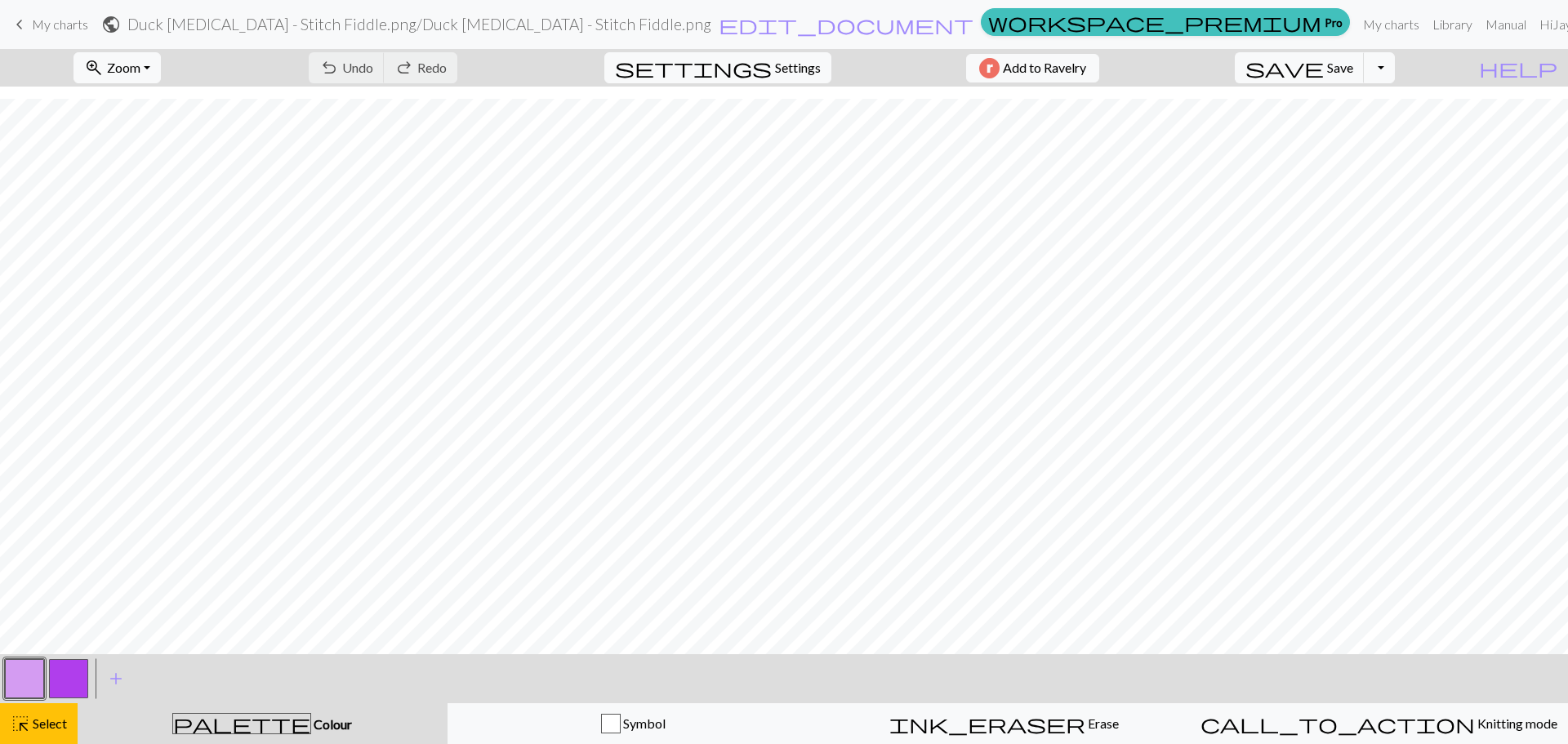
click at [15, 679] on button "button" at bounding box center [25, 679] width 39 height 39
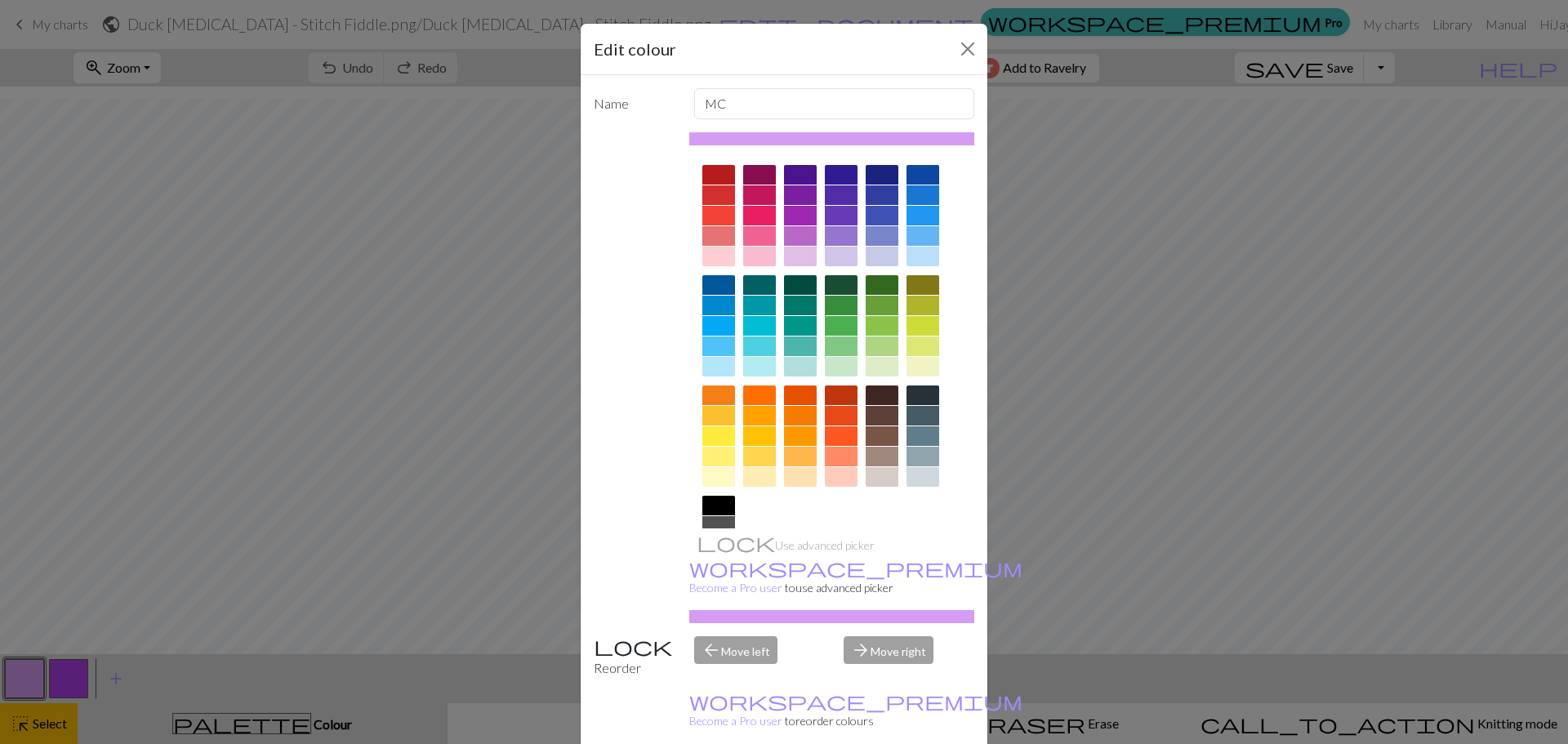
click at [17, 673] on div "Edit colour Name MC Use advanced picker workspace_premium Become a Pro user to …" at bounding box center [784, 372] width 1568 height 744
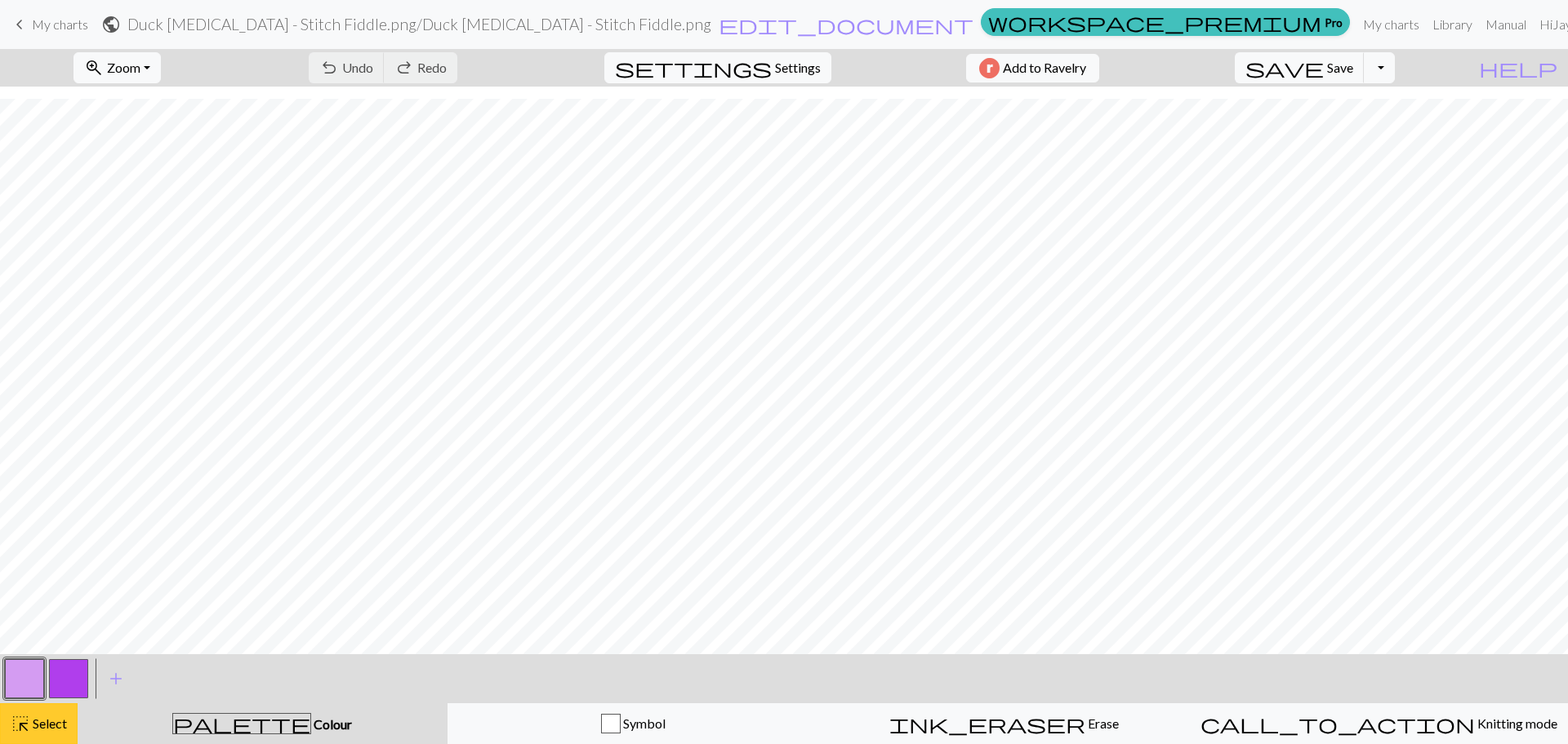
click at [47, 716] on span "Select" at bounding box center [48, 724] width 37 height 15
click at [30, 716] on span "highlight_alt" at bounding box center [20, 724] width 20 height 23
click at [26, 680] on button "button" at bounding box center [25, 679] width 39 height 39
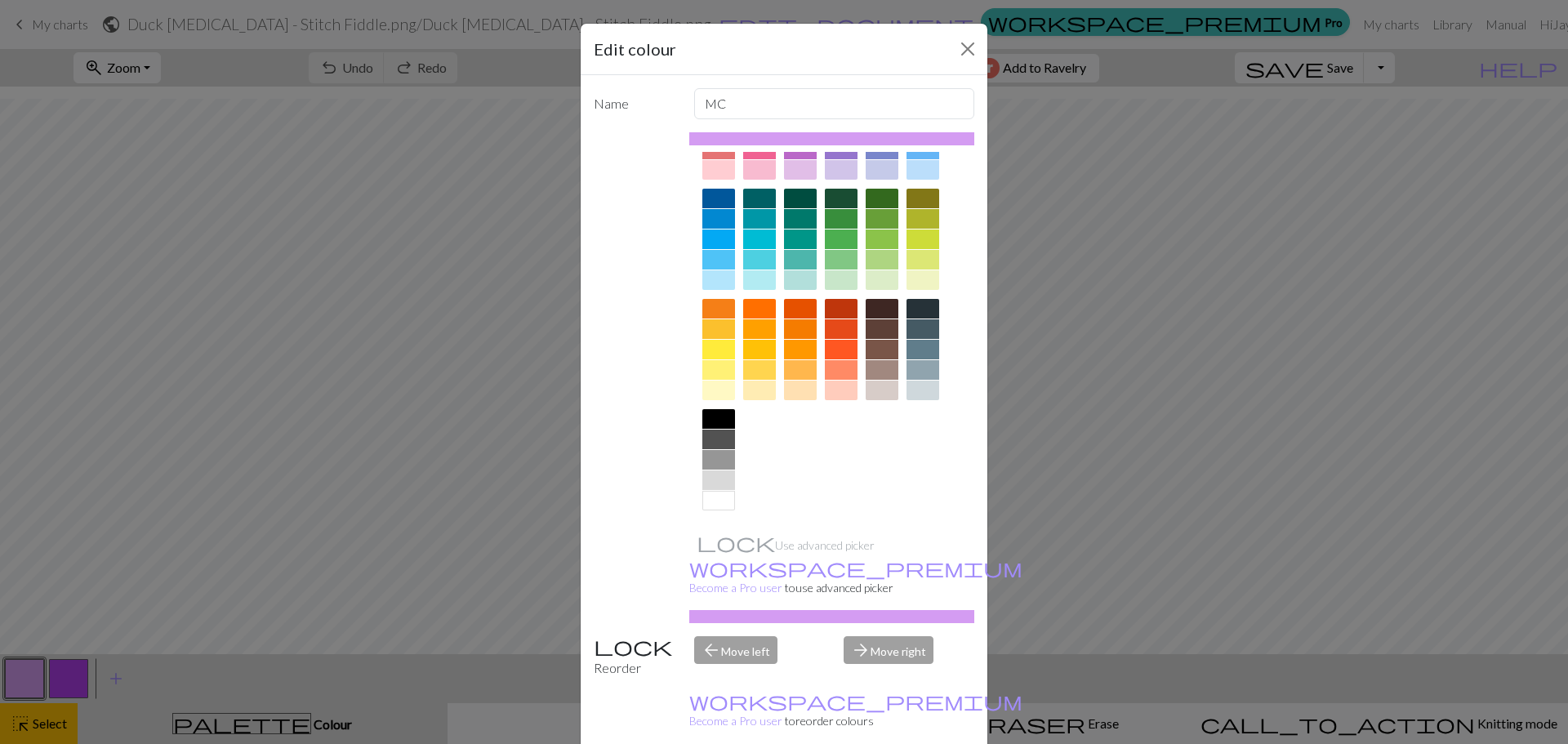
scroll to position [87, 0]
click at [721, 505] on div at bounding box center [718, 499] width 32 height 20
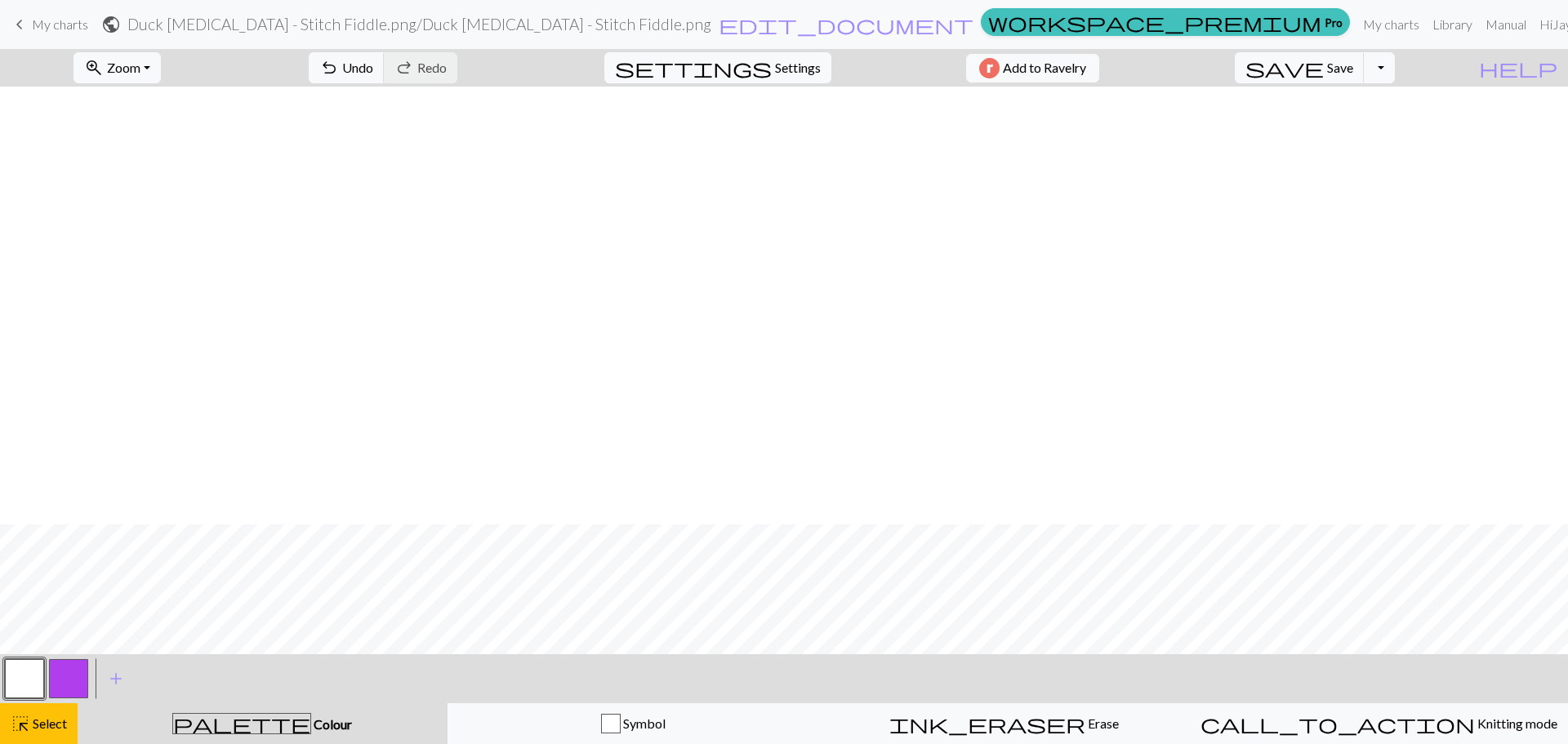
scroll to position [2778, 0]
click at [32, 678] on button "button" at bounding box center [25, 679] width 39 height 39
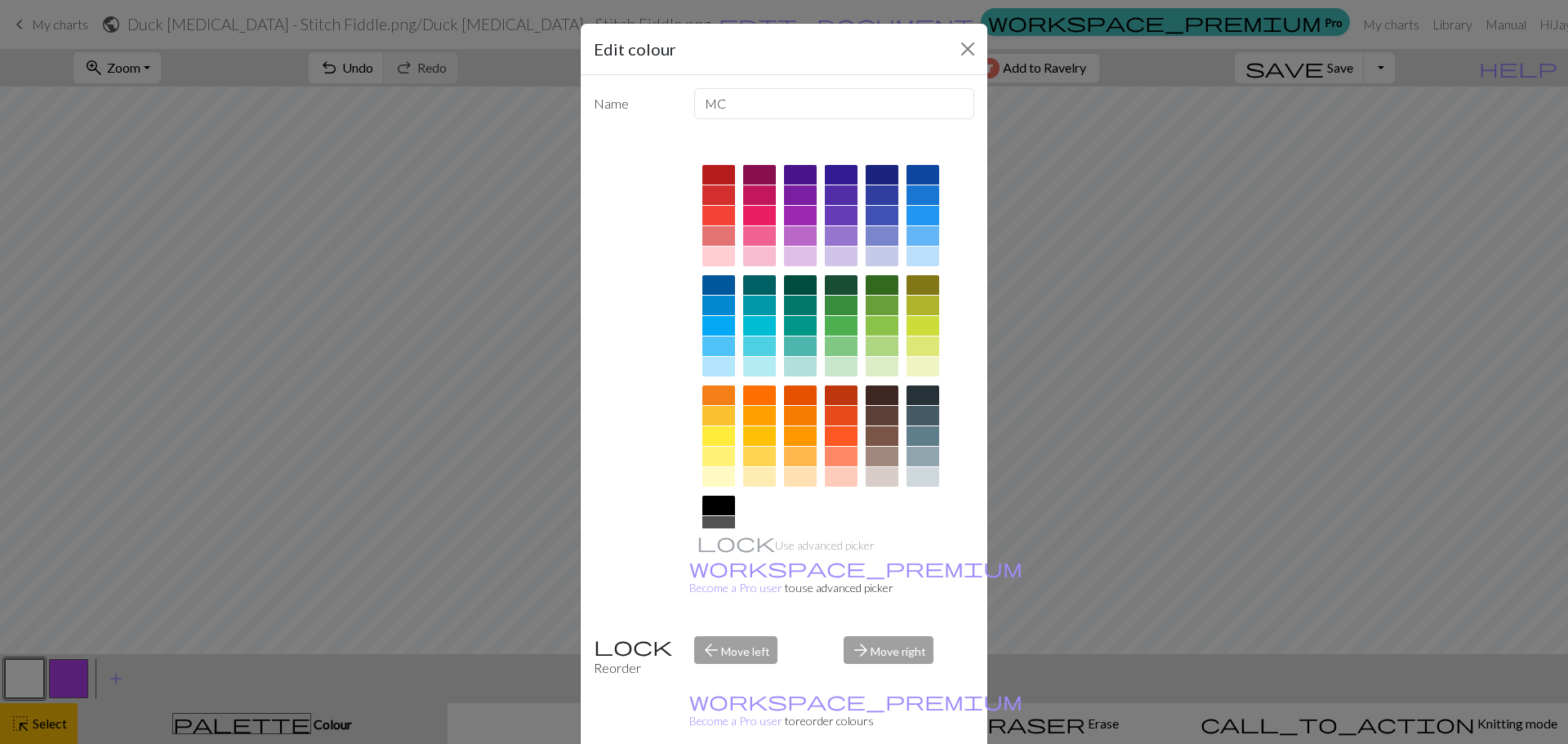
click at [804, 256] on div at bounding box center [801, 256] width 32 height 20
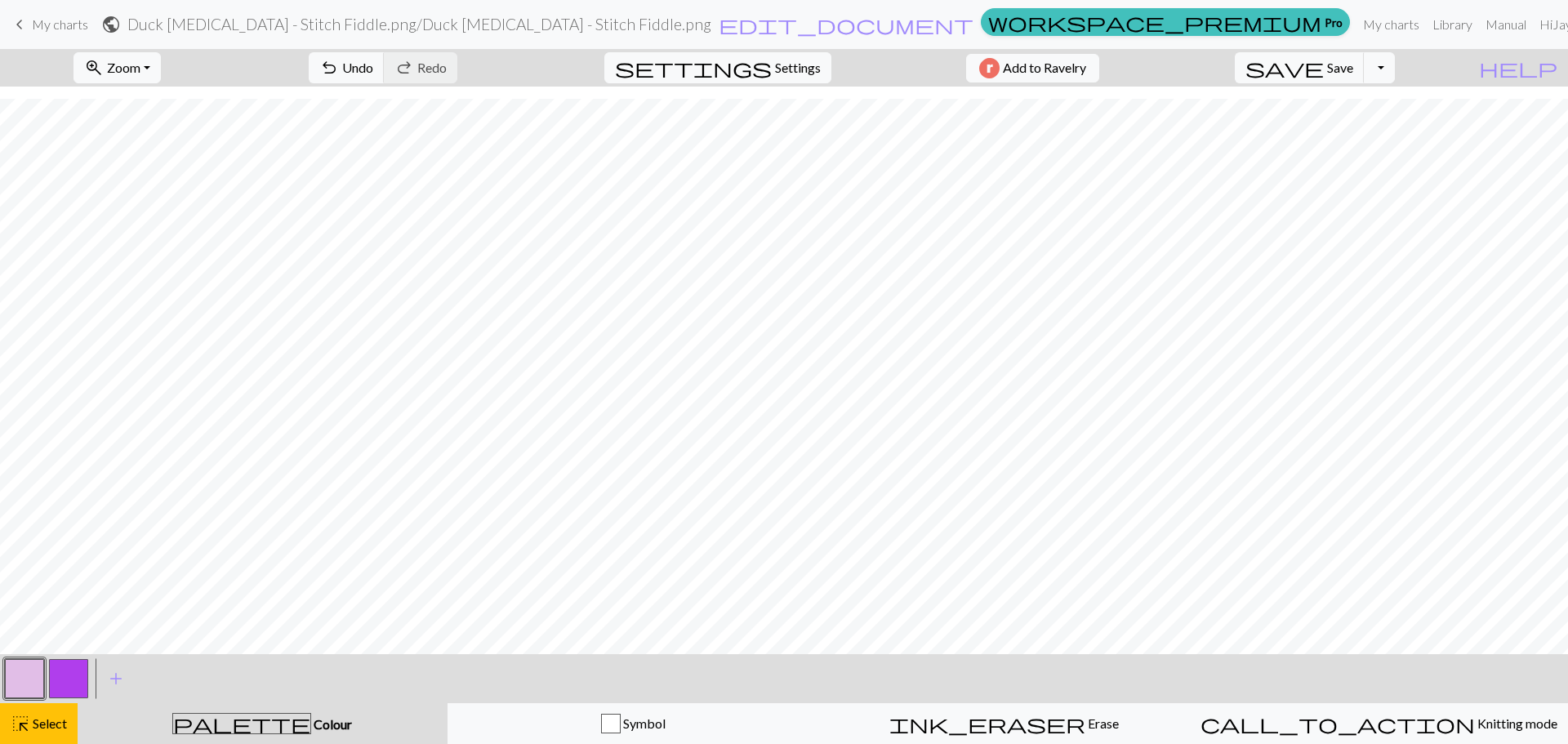
scroll to position [3031, 0]
click at [71, 683] on button "button" at bounding box center [69, 679] width 39 height 39
click at [62, 724] on span "Select" at bounding box center [48, 724] width 37 height 15
click at [76, 667] on button "button" at bounding box center [69, 679] width 39 height 39
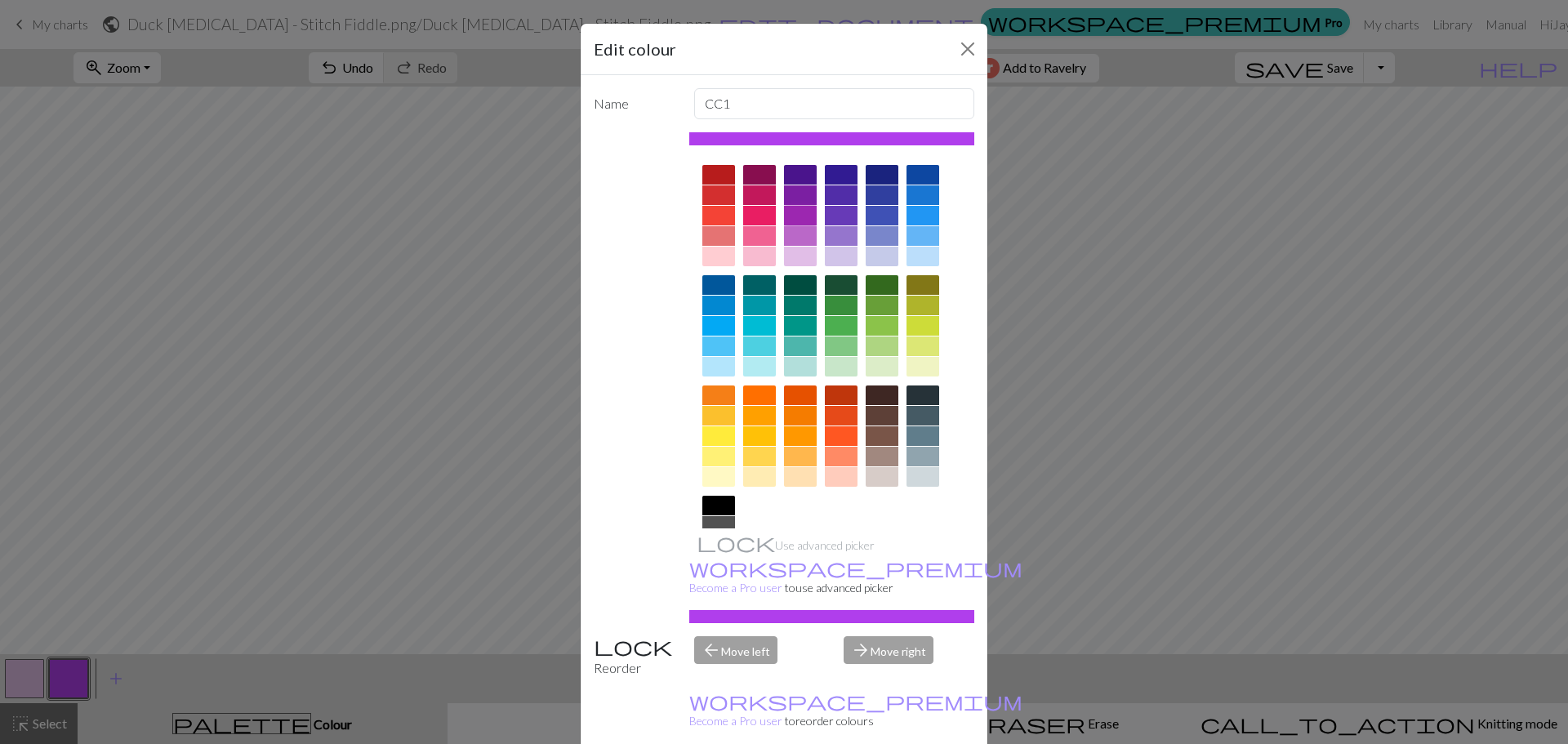
click at [802, 208] on div at bounding box center [801, 215] width 32 height 20
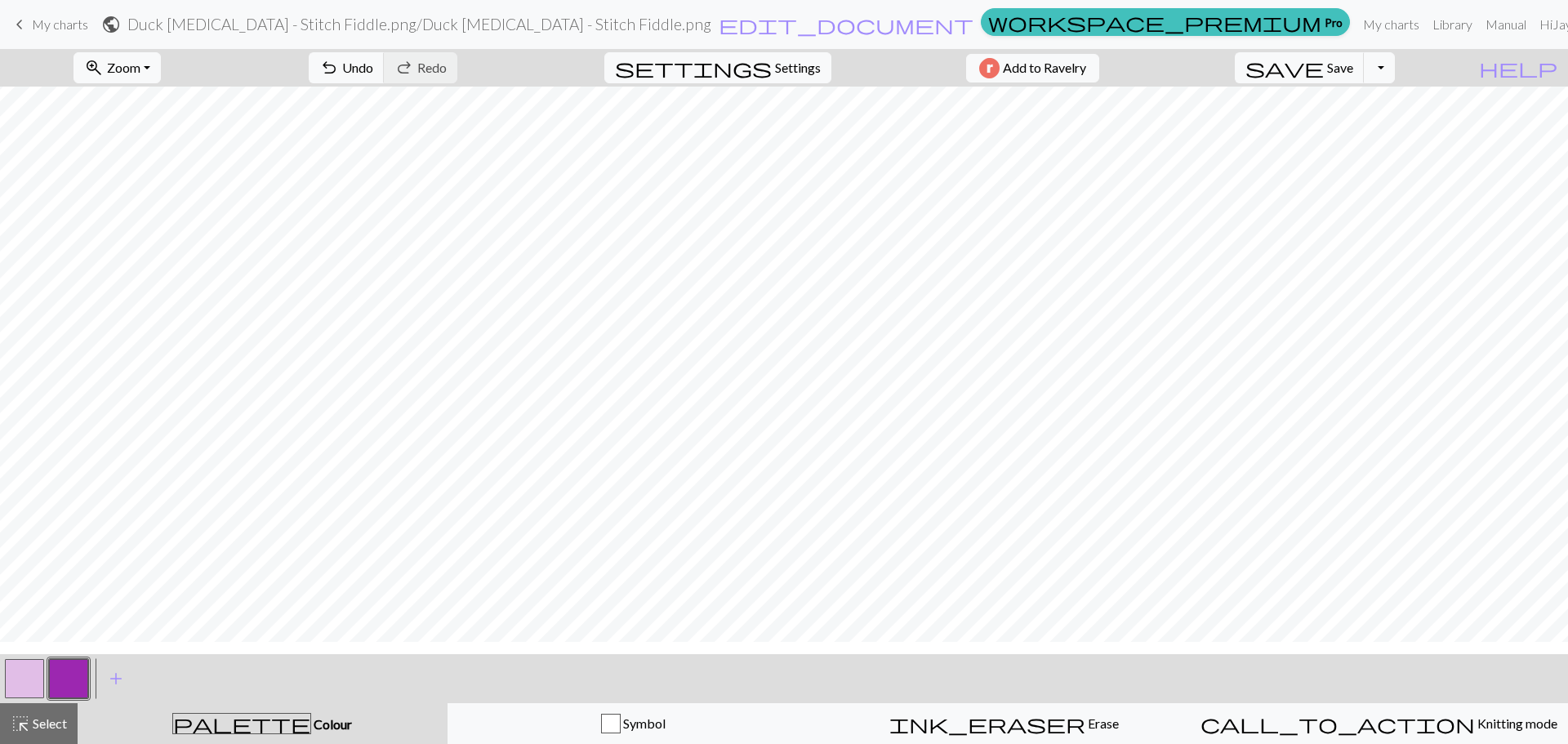
scroll to position [2704, 0]
click at [40, 679] on button "button" at bounding box center [25, 679] width 39 height 39
click at [33, 731] on div "highlight_alt Select Select" at bounding box center [39, 724] width 56 height 20
click at [36, 684] on button "button" at bounding box center [25, 679] width 39 height 39
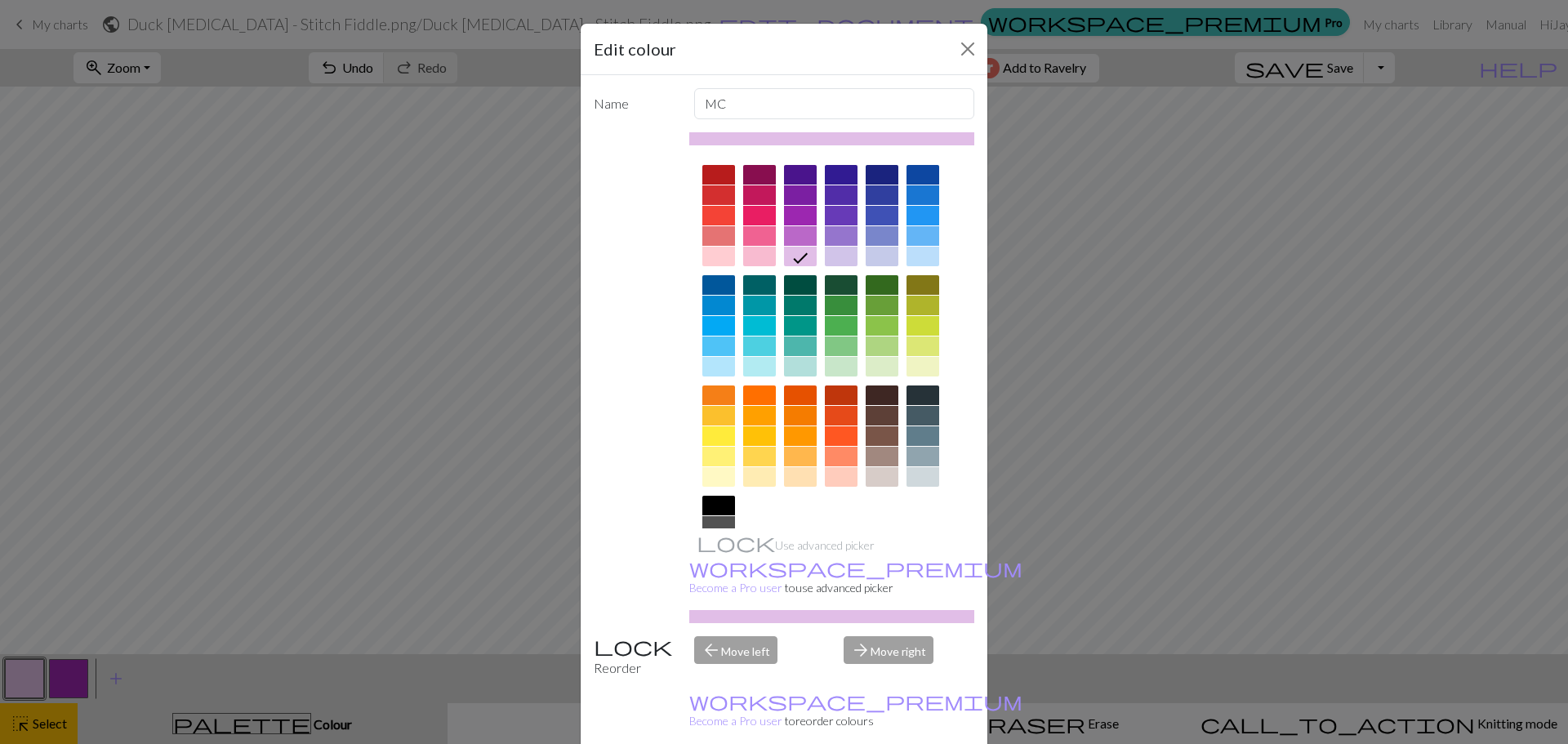
click at [837, 260] on div at bounding box center [841, 256] width 32 height 20
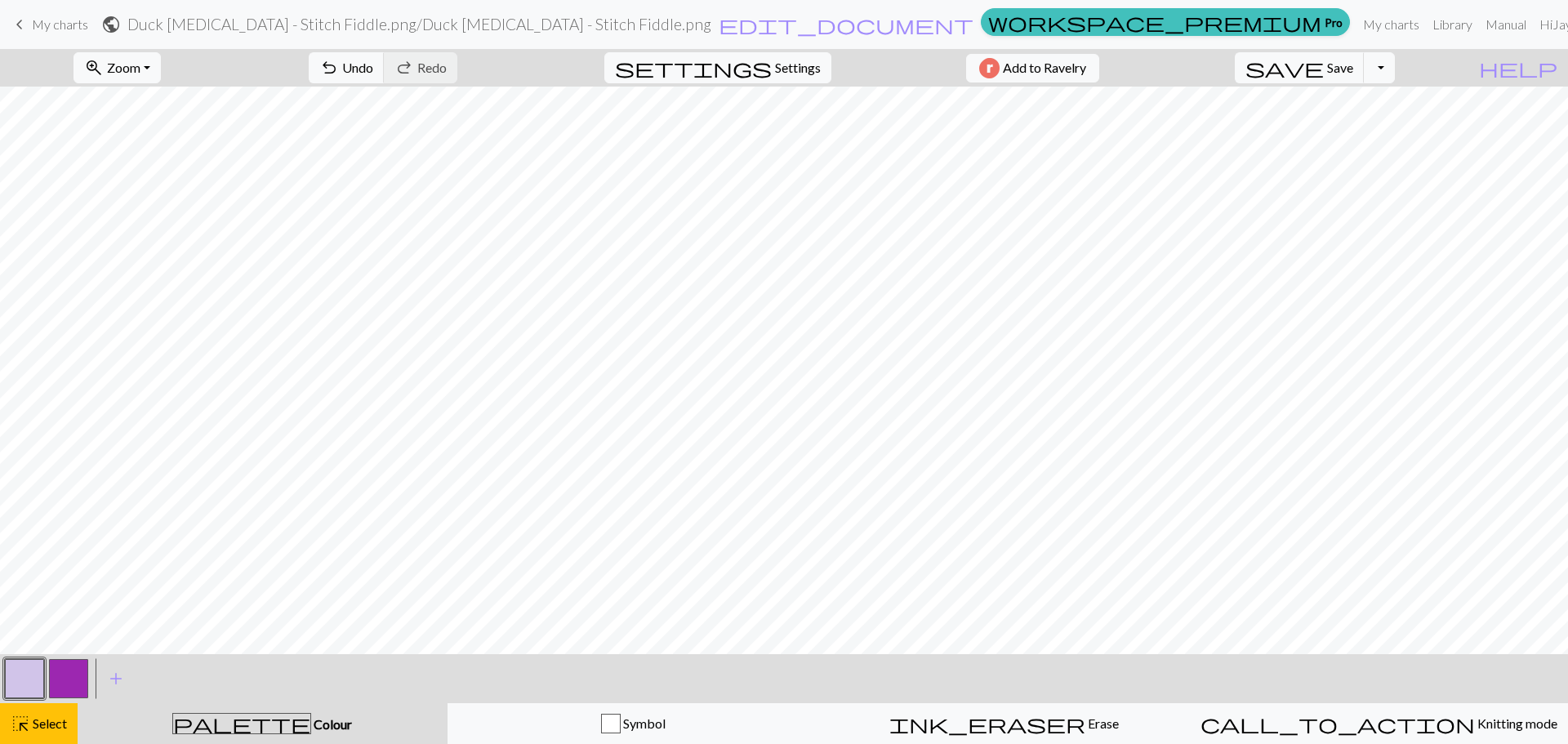
click at [70, 679] on button "button" at bounding box center [69, 679] width 39 height 39
click at [53, 733] on div "highlight_alt Select Select" at bounding box center [39, 724] width 56 height 20
click at [62, 724] on span "Select" at bounding box center [48, 724] width 37 height 15
click at [69, 679] on button "button" at bounding box center [69, 679] width 39 height 39
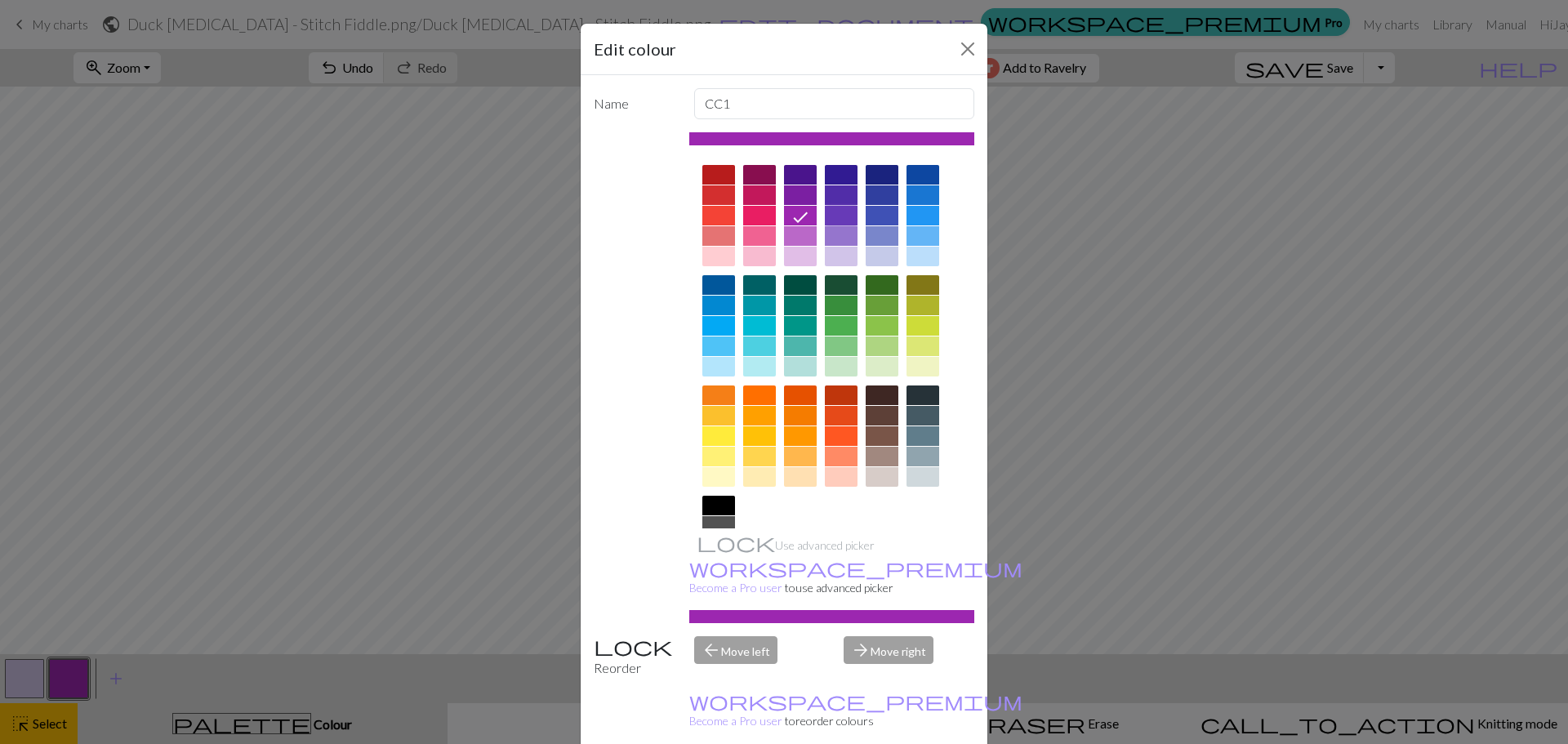
click at [837, 214] on div at bounding box center [841, 215] width 32 height 20
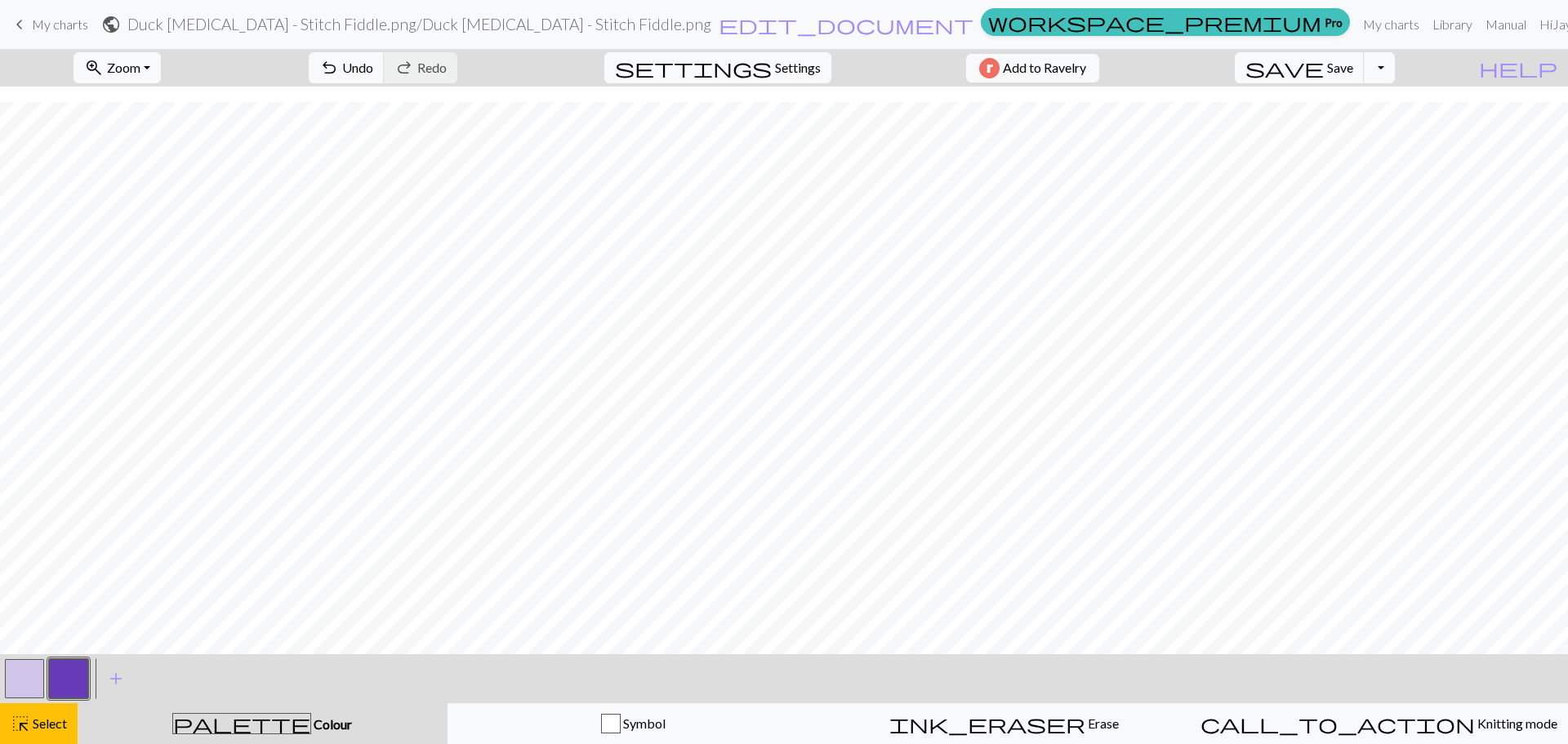
scroll to position [3521, 0]
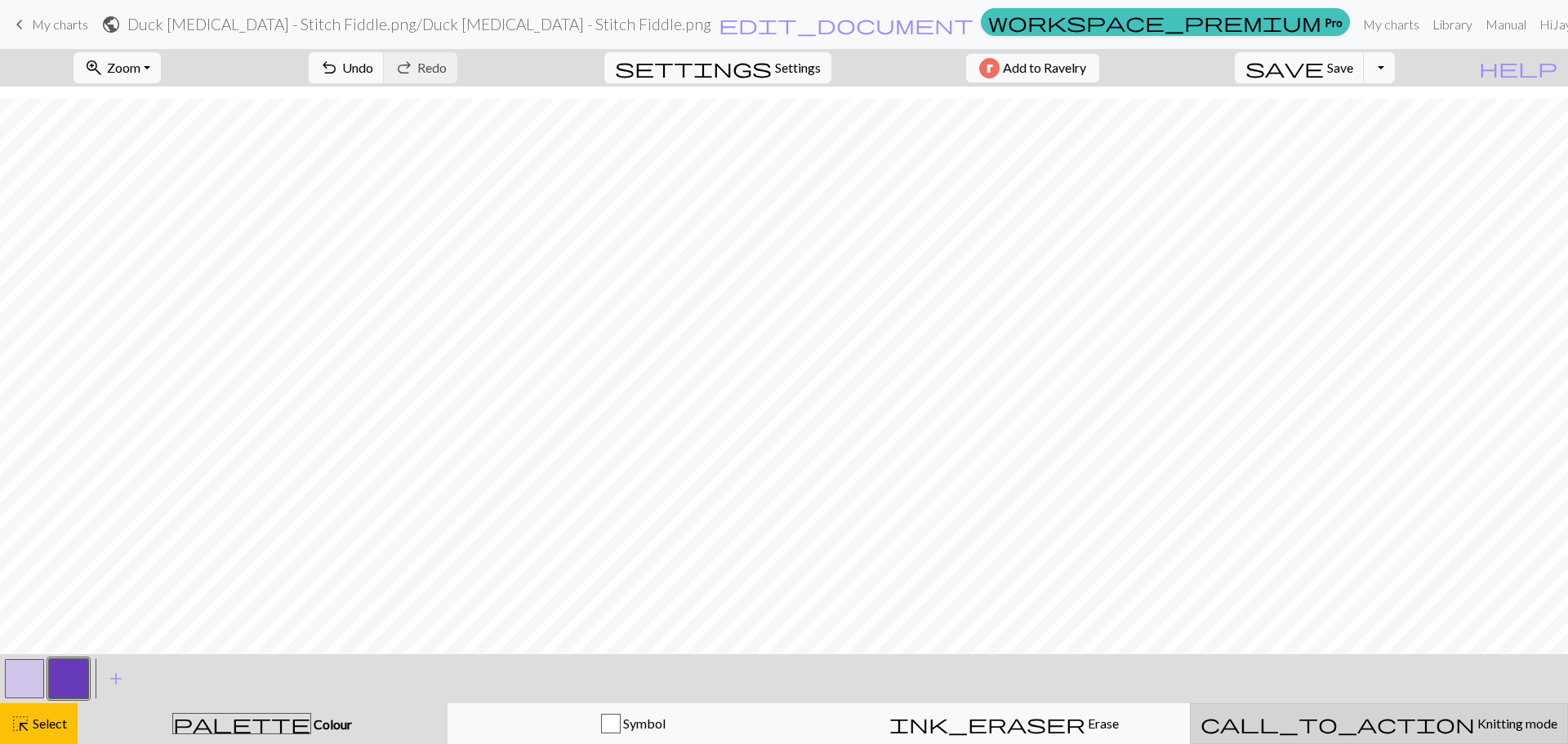
click at [1475, 728] on span "Knitting mode" at bounding box center [1515, 724] width 82 height 15
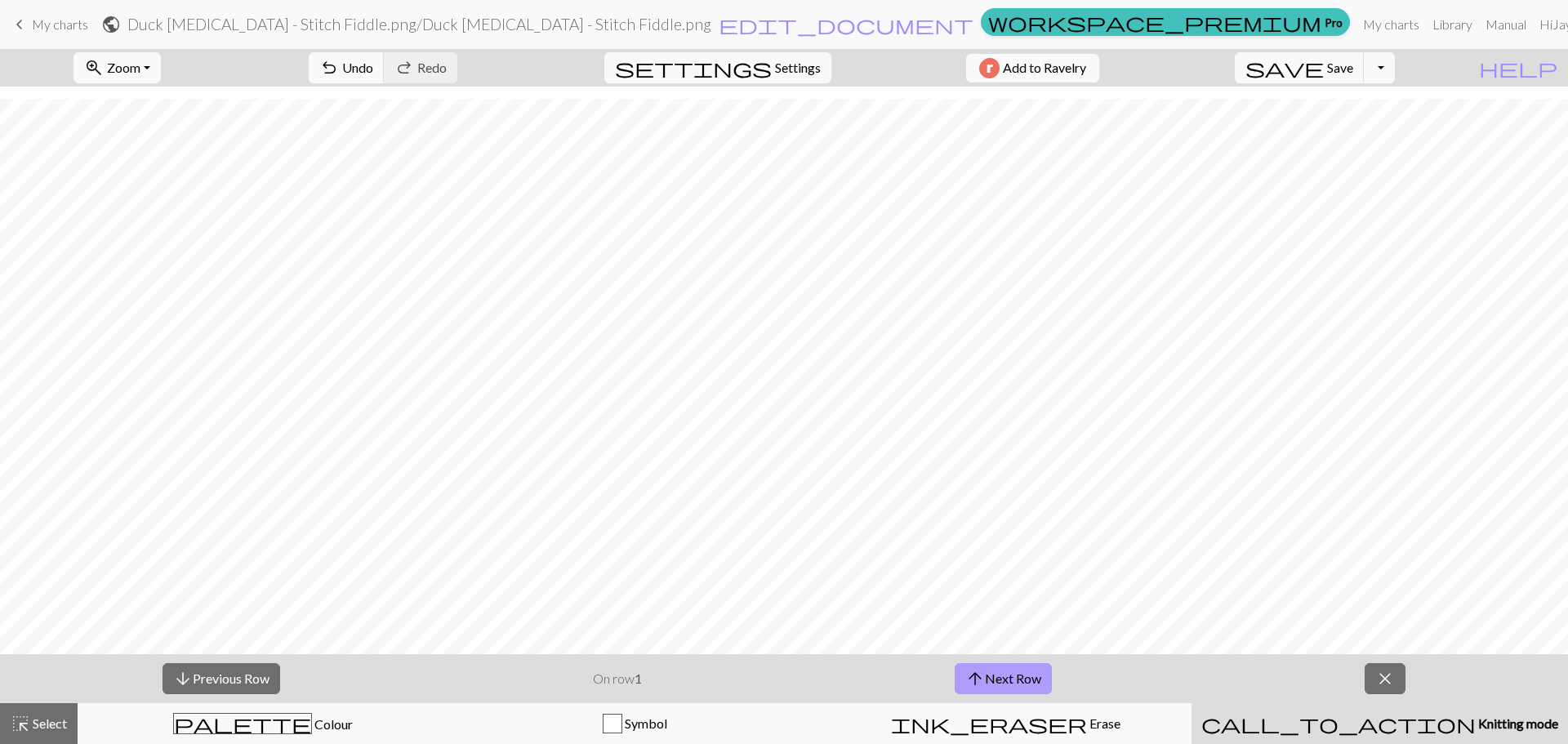
click at [1015, 674] on button "arrow_upward Next Row" at bounding box center [1003, 679] width 97 height 31
click at [1015, 673] on button "arrow_upward Next Row" at bounding box center [1003, 679] width 97 height 31
click at [1016, 670] on button "arrow_upward Next Row" at bounding box center [1003, 679] width 97 height 31
click at [1019, 670] on button "arrow_upward Next Row" at bounding box center [1003, 679] width 97 height 31
